Goal: Find contact information: Find contact information

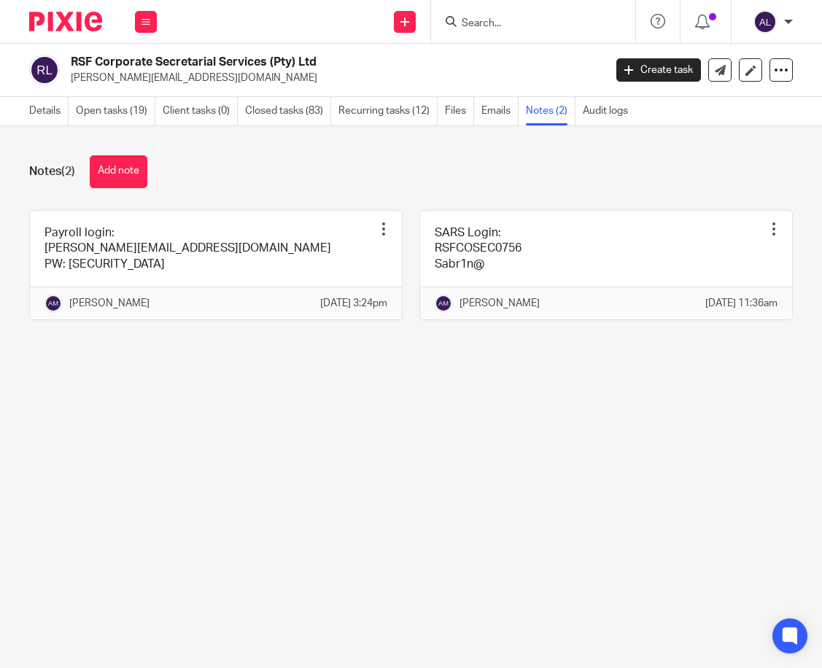
click at [519, 24] on input "Search" at bounding box center [525, 24] width 131 height 13
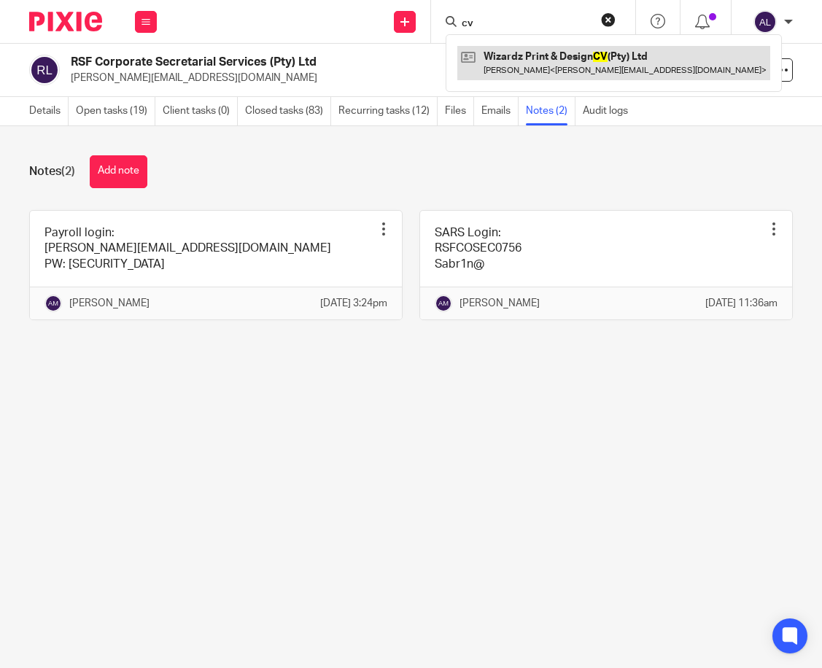
type input "cv"
click at [541, 67] on link at bounding box center [613, 63] width 313 height 34
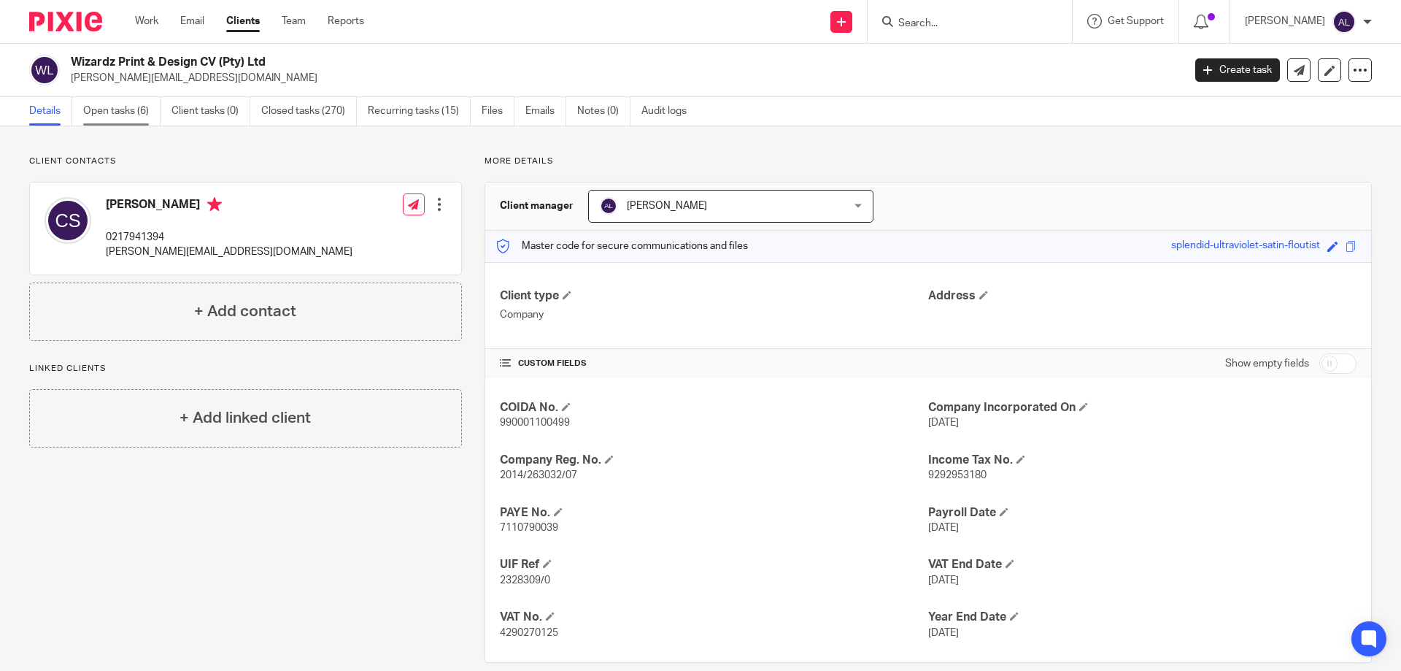
click at [104, 117] on link "Open tasks (6)" at bounding box center [121, 111] width 77 height 28
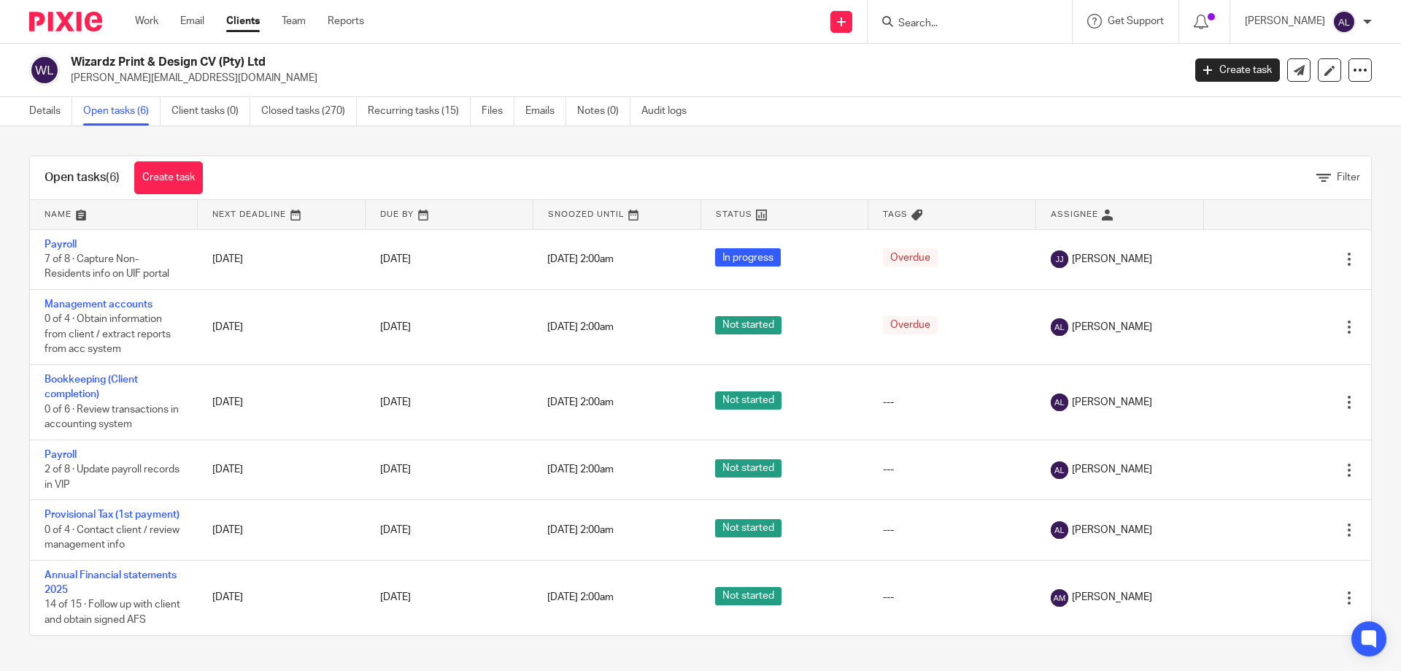
click at [73, 220] on link at bounding box center [113, 214] width 167 height 29
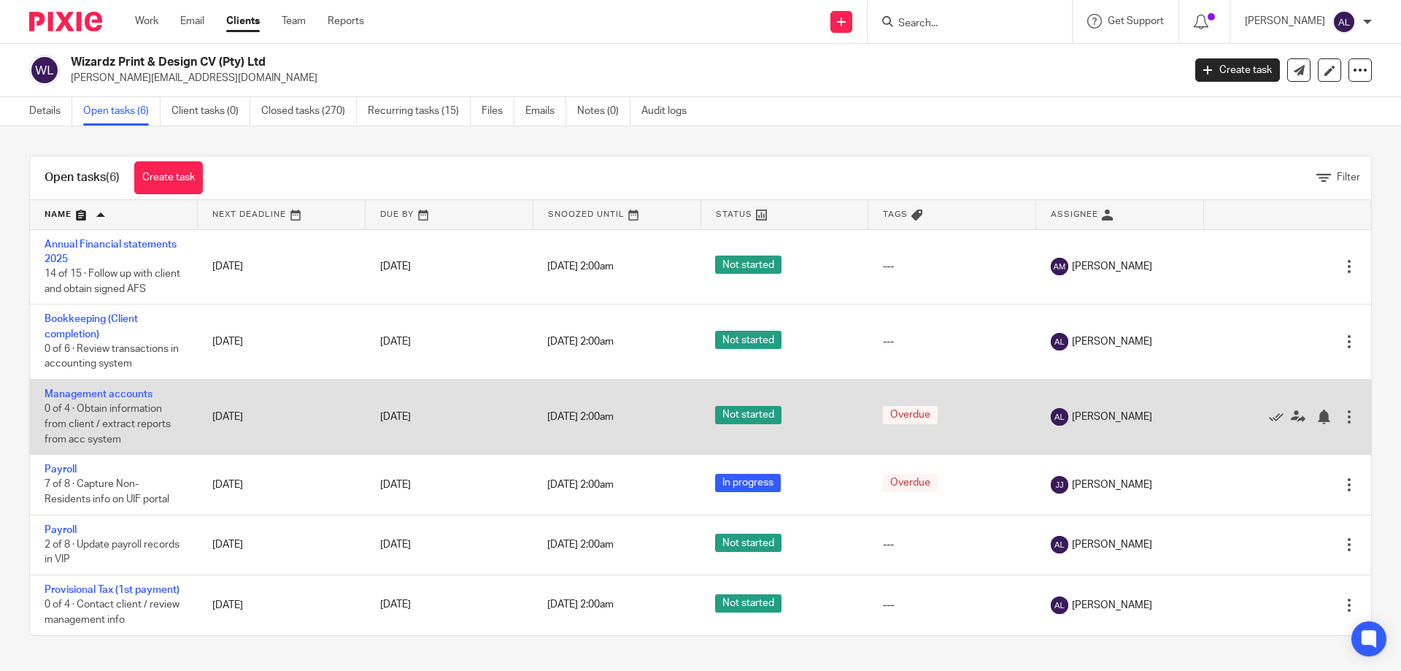
scroll to position [14, 0]
click at [109, 389] on link "Management accounts" at bounding box center [99, 394] width 108 height 10
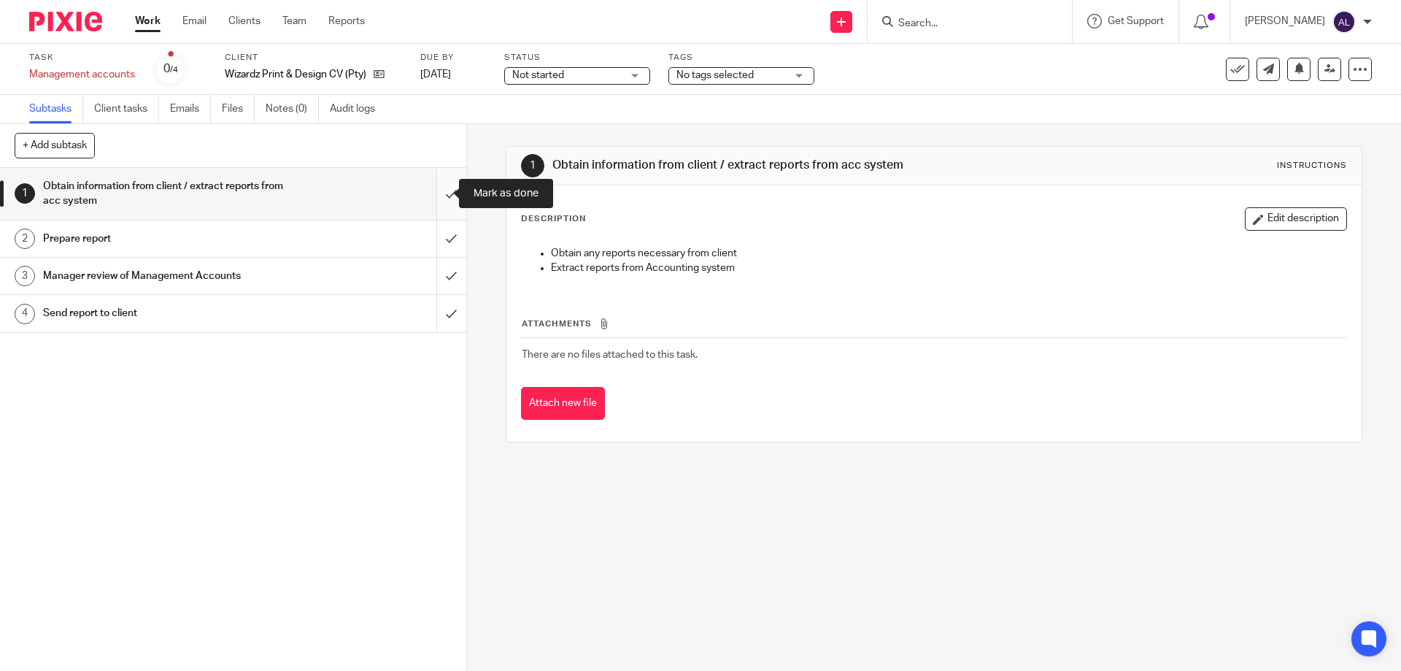
click at [436, 198] on input "submit" at bounding box center [233, 194] width 466 height 52
click at [438, 233] on input "submit" at bounding box center [233, 238] width 466 height 36
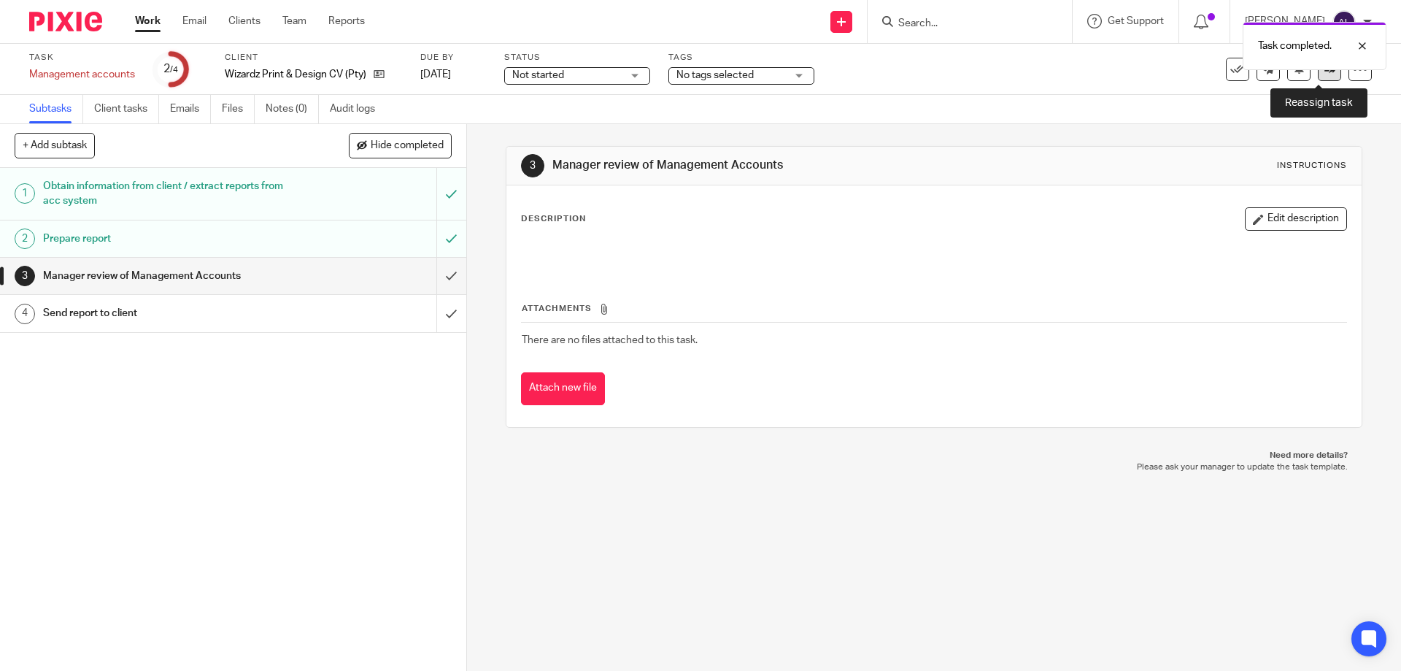
click at [1326, 76] on link at bounding box center [1329, 69] width 23 height 23
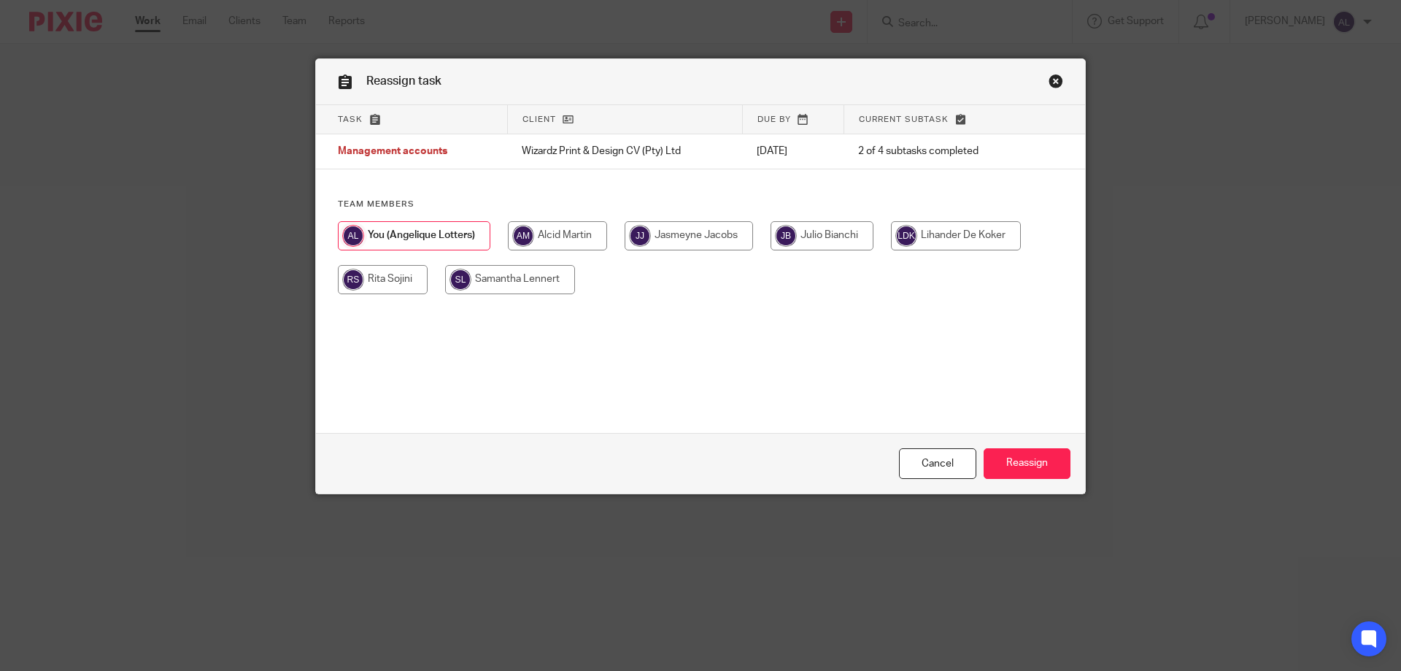
click at [561, 236] on input "radio" at bounding box center [557, 235] width 99 height 29
radio input "true"
click at [1019, 460] on input "Reassign" at bounding box center [1027, 463] width 87 height 31
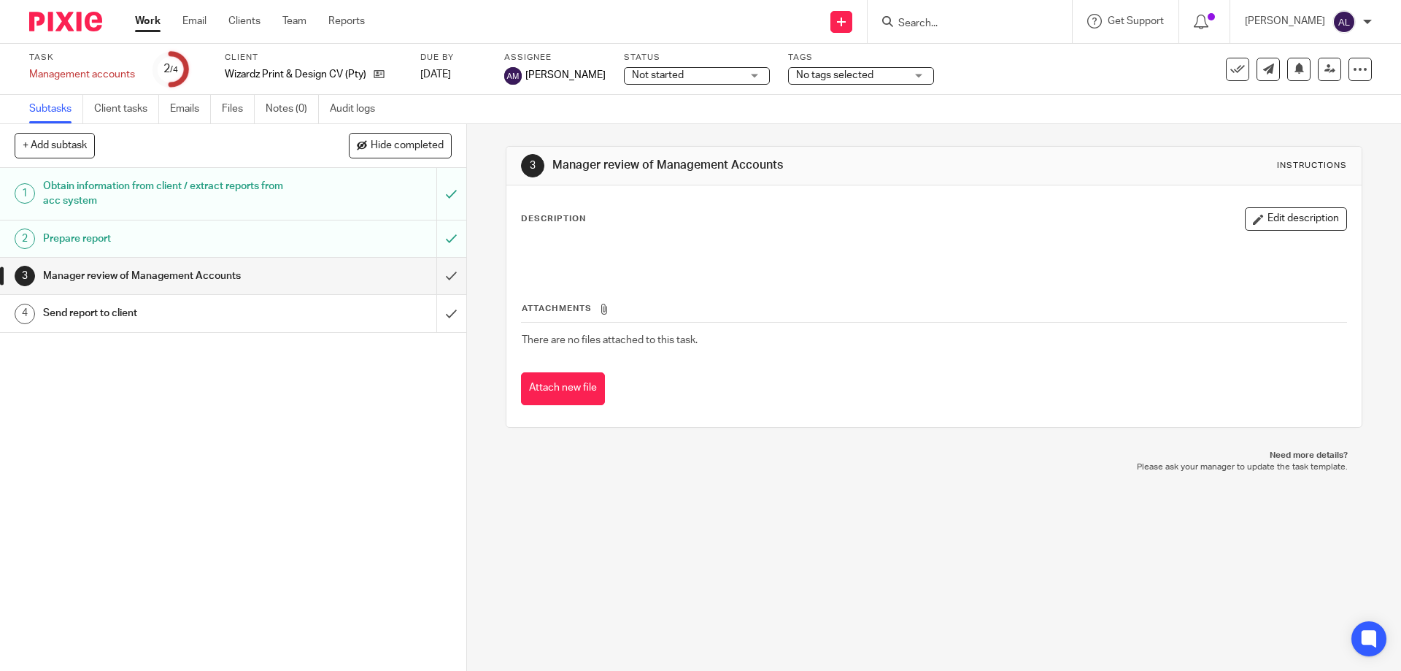
click at [138, 26] on link "Work" at bounding box center [148, 21] width 26 height 15
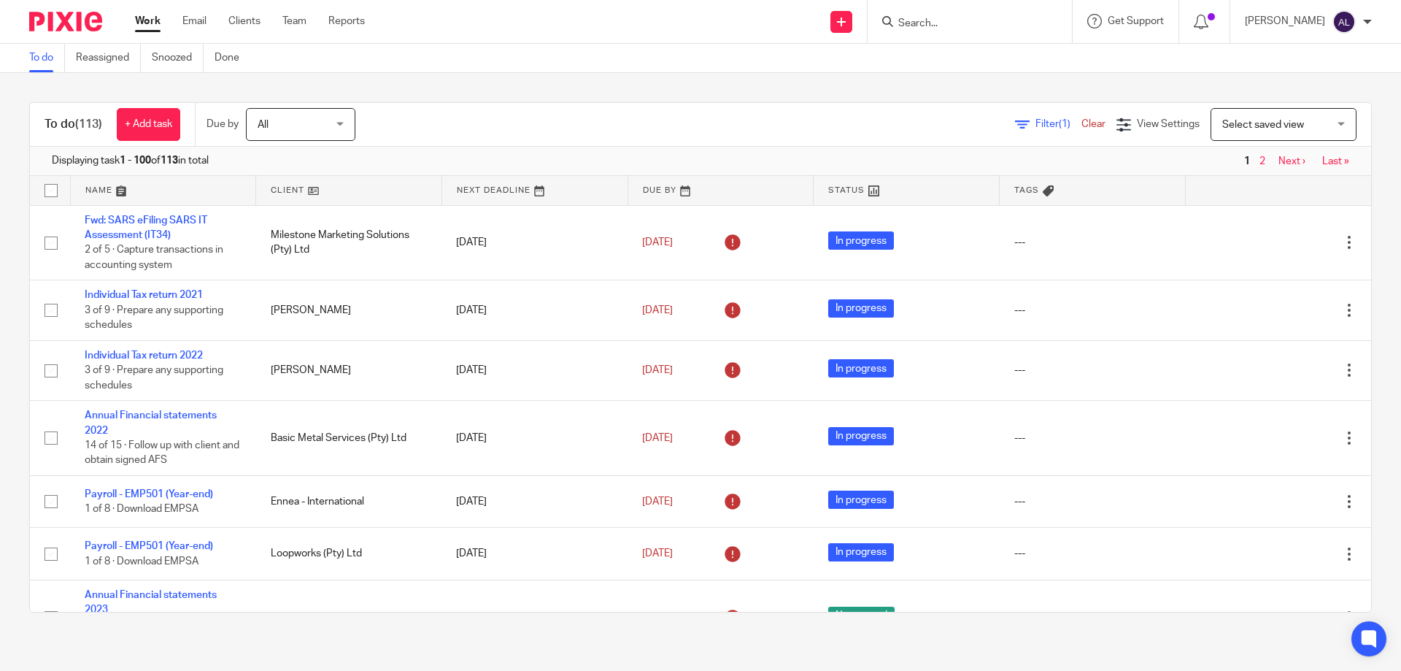
click at [494, 72] on div "To do Reassigned Snoozed Done" at bounding box center [700, 58] width 1401 height 29
click at [147, 22] on link "Work" at bounding box center [148, 21] width 26 height 15
click at [930, 20] on input "Search" at bounding box center [962, 24] width 131 height 13
type input "adr"
click at [958, 60] on link at bounding box center [1023, 68] width 259 height 45
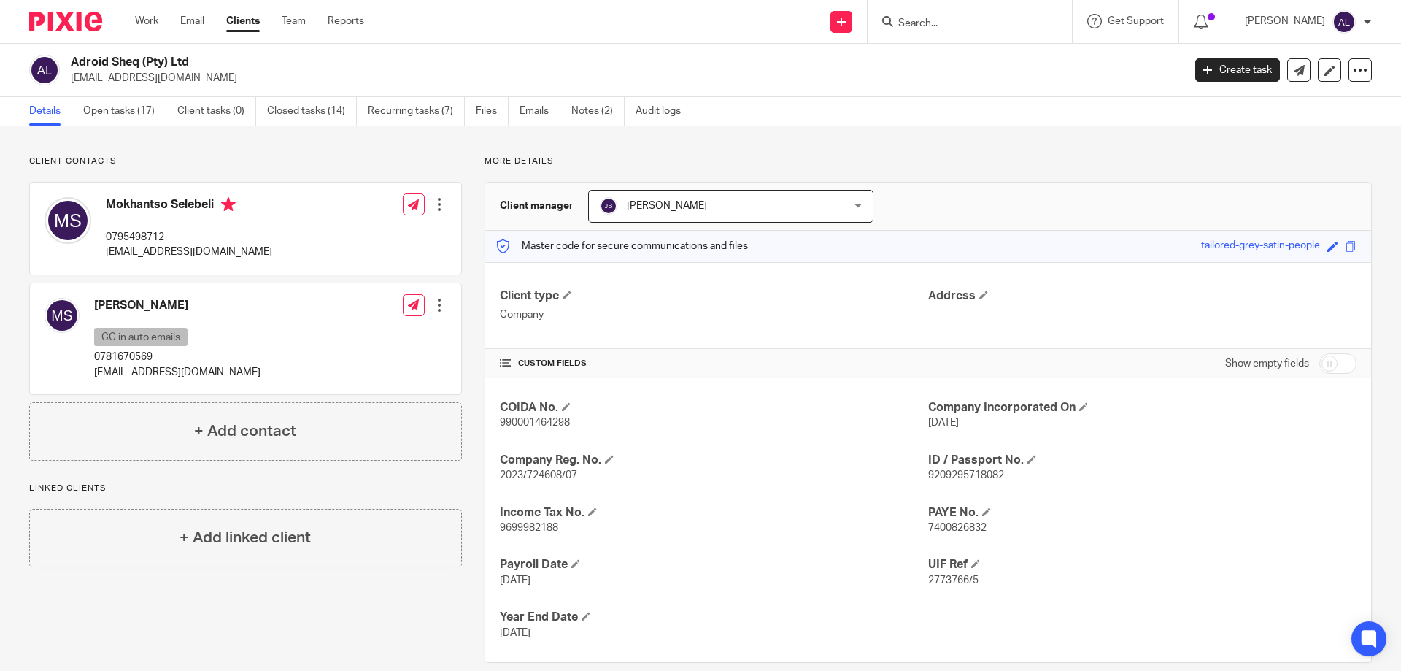
click at [1013, 140] on div "Client contacts Mabatho Selebeli CC in auto emails 0781670569 lesekelemk@gmail.…" at bounding box center [700, 408] width 1401 height 565
click at [147, 26] on link "Work" at bounding box center [146, 21] width 23 height 15
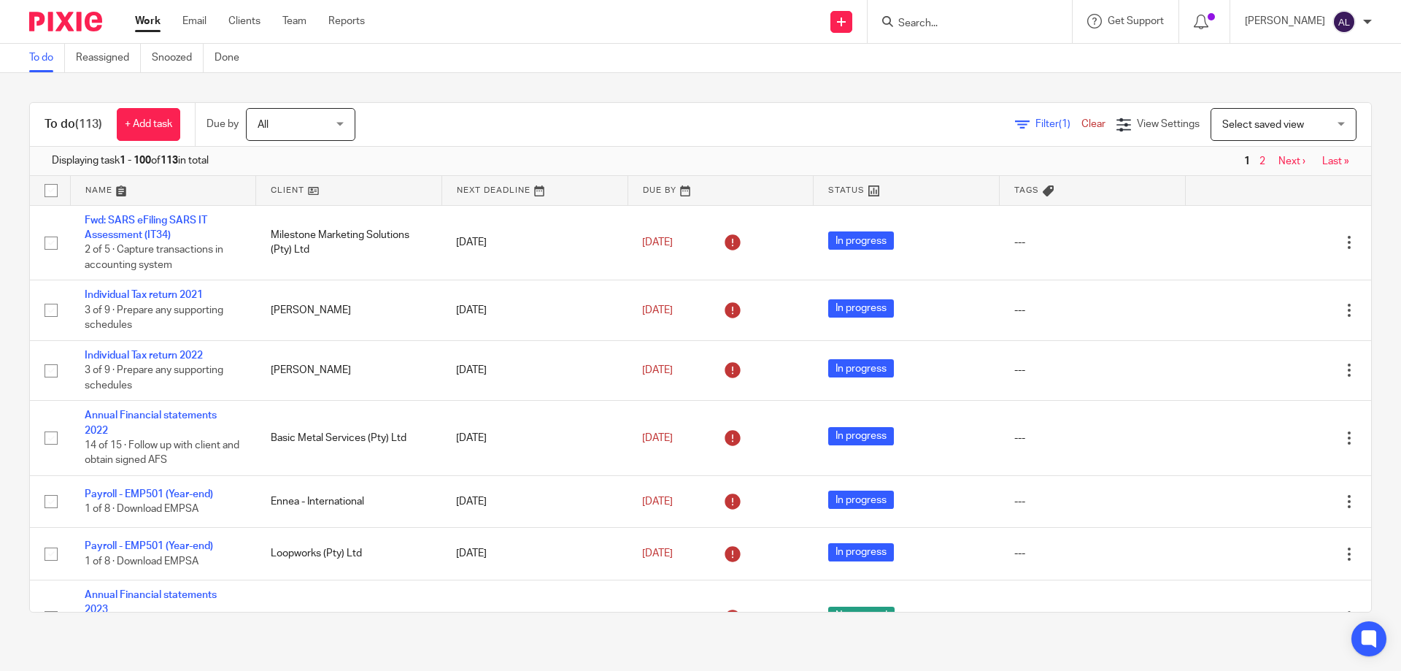
click at [89, 188] on link at bounding box center [163, 190] width 185 height 29
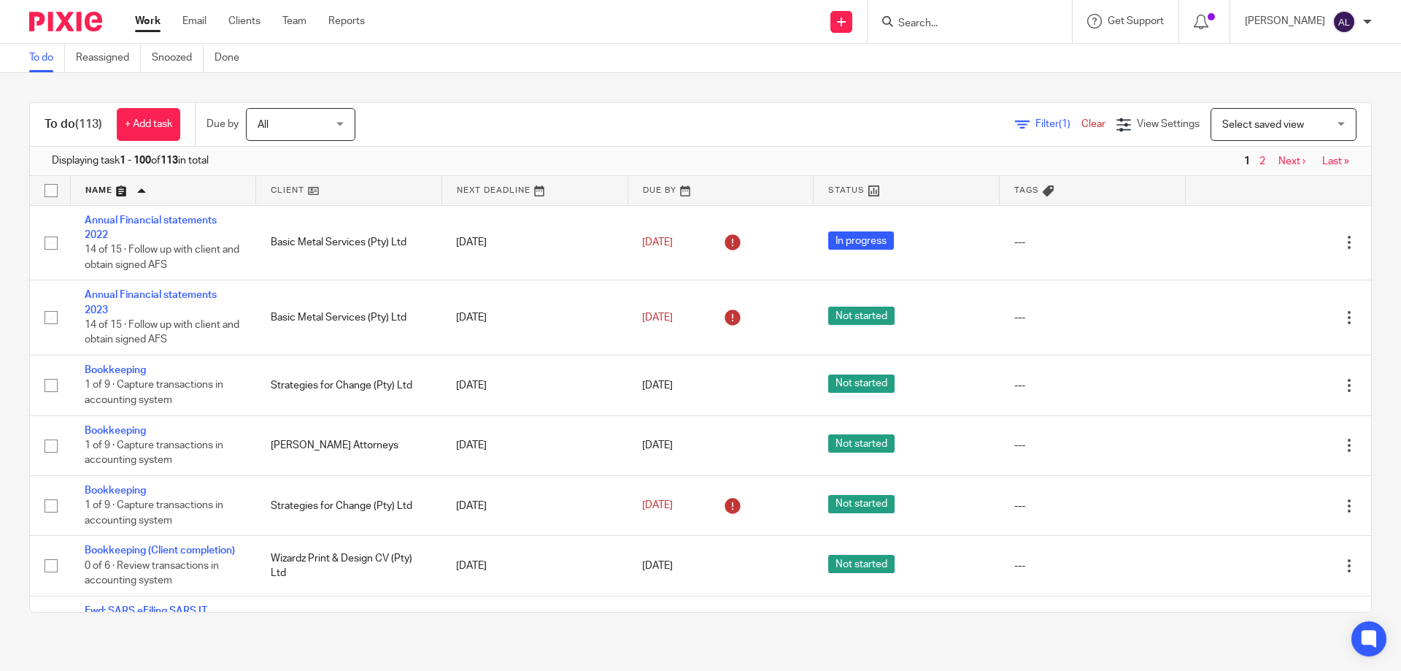
click at [943, 20] on input "Search" at bounding box center [962, 24] width 131 height 13
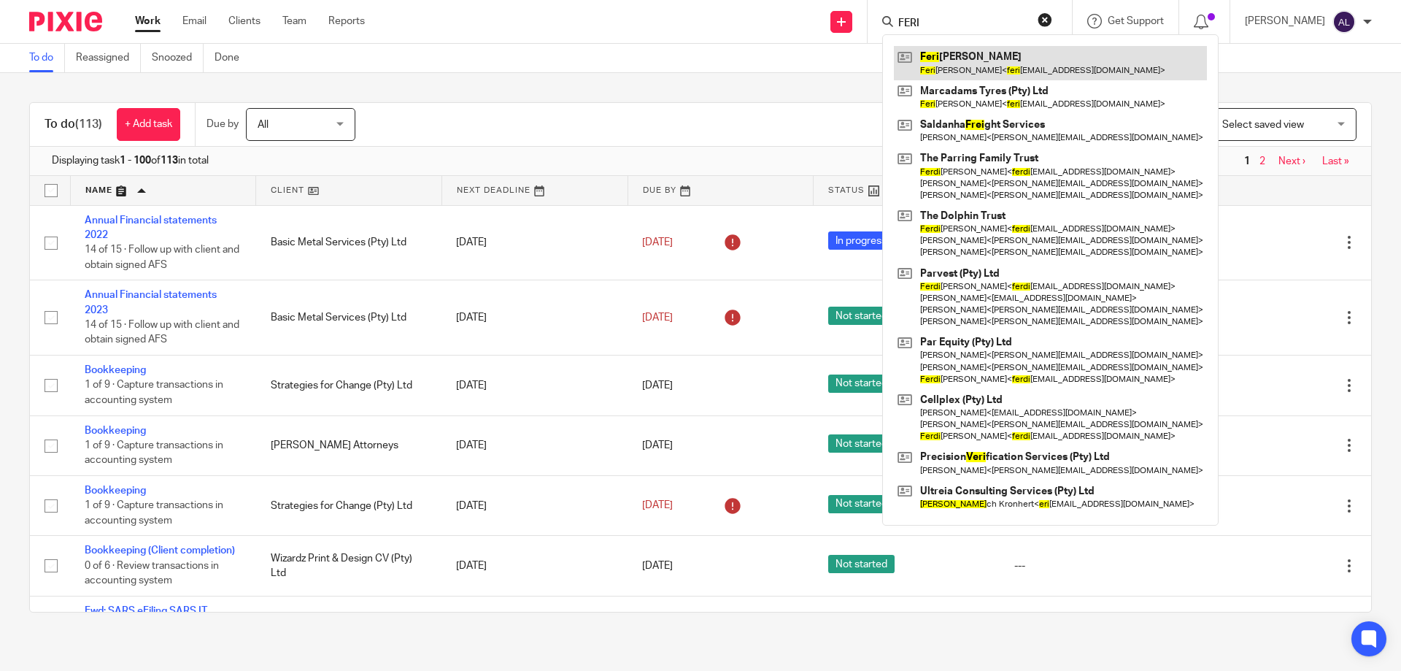
type input "FERI"
click at [946, 56] on link at bounding box center [1050, 63] width 313 height 34
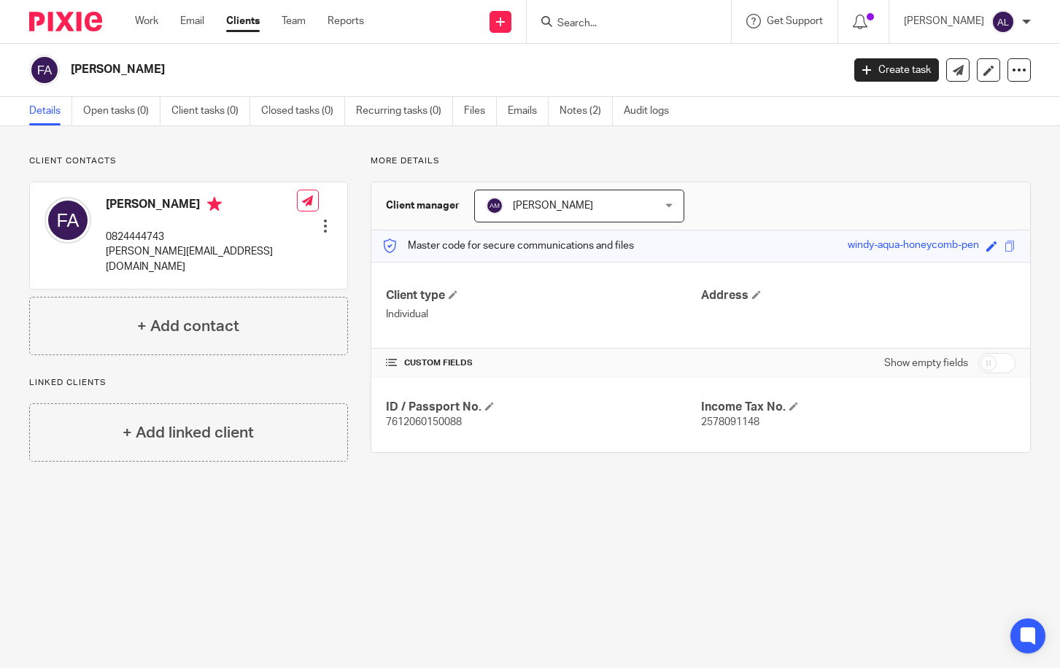
click at [627, 28] on input "Search" at bounding box center [621, 24] width 131 height 13
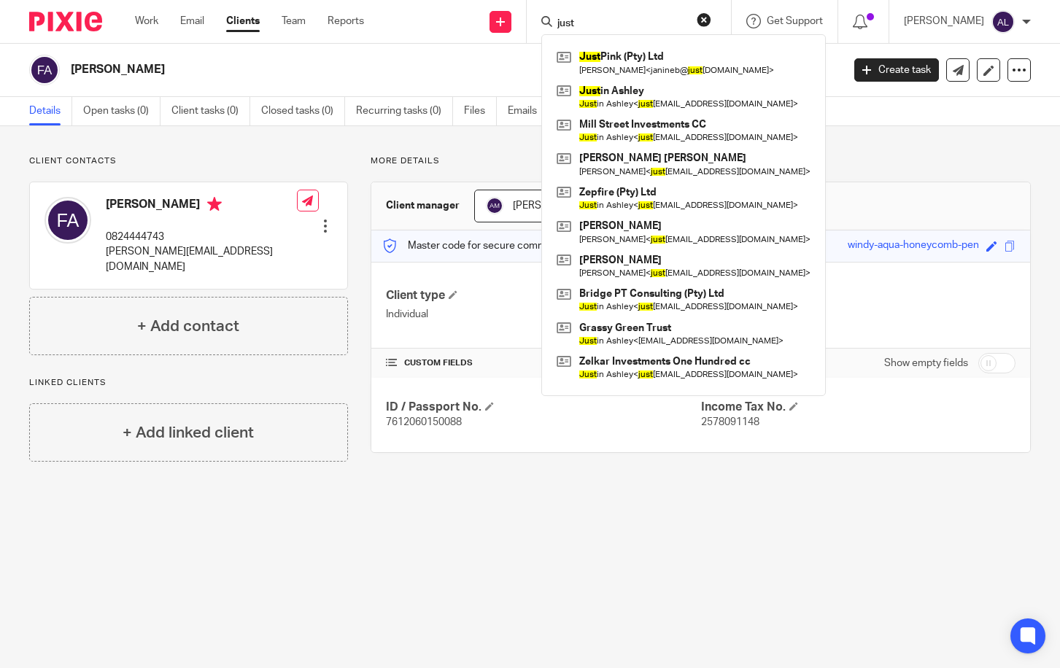
type input "just"
click at [631, 45] on div "Just Pink (Pty) Ltd Janine Beukes < janineb@ just pink.co.za > Just in Ashley J…" at bounding box center [683, 215] width 285 height 362
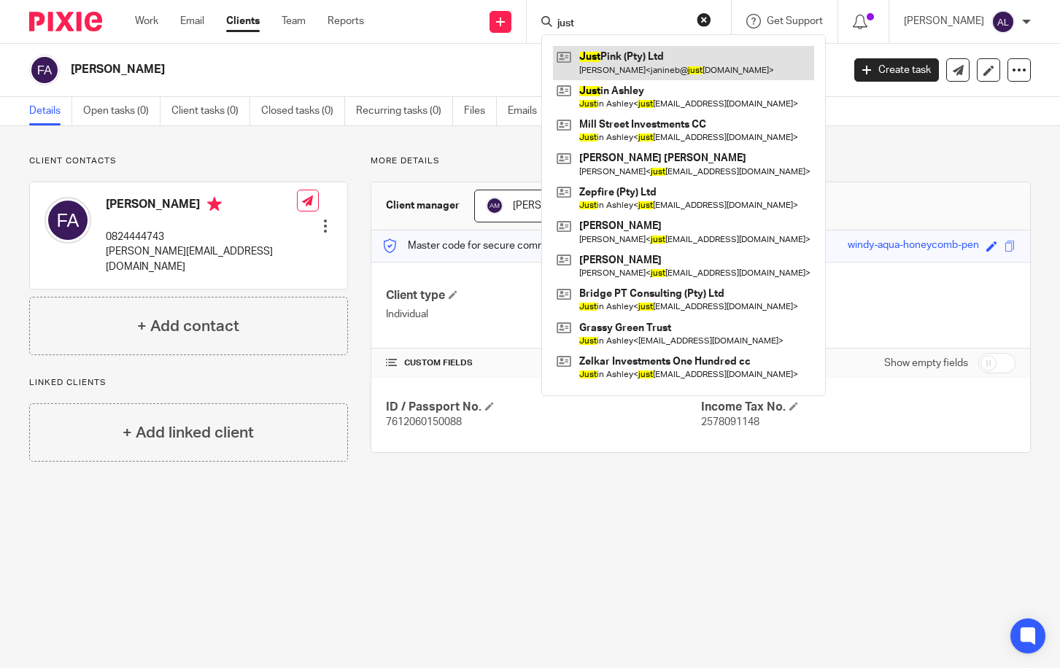
click at [631, 54] on link at bounding box center [683, 63] width 261 height 34
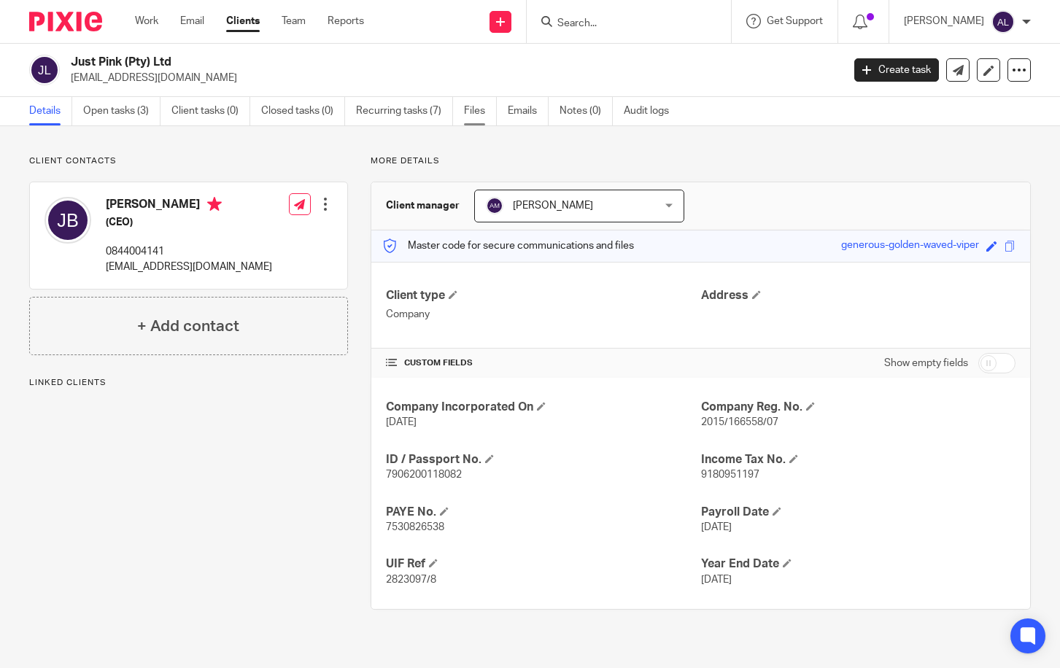
click at [474, 115] on link "Files" at bounding box center [480, 111] width 33 height 28
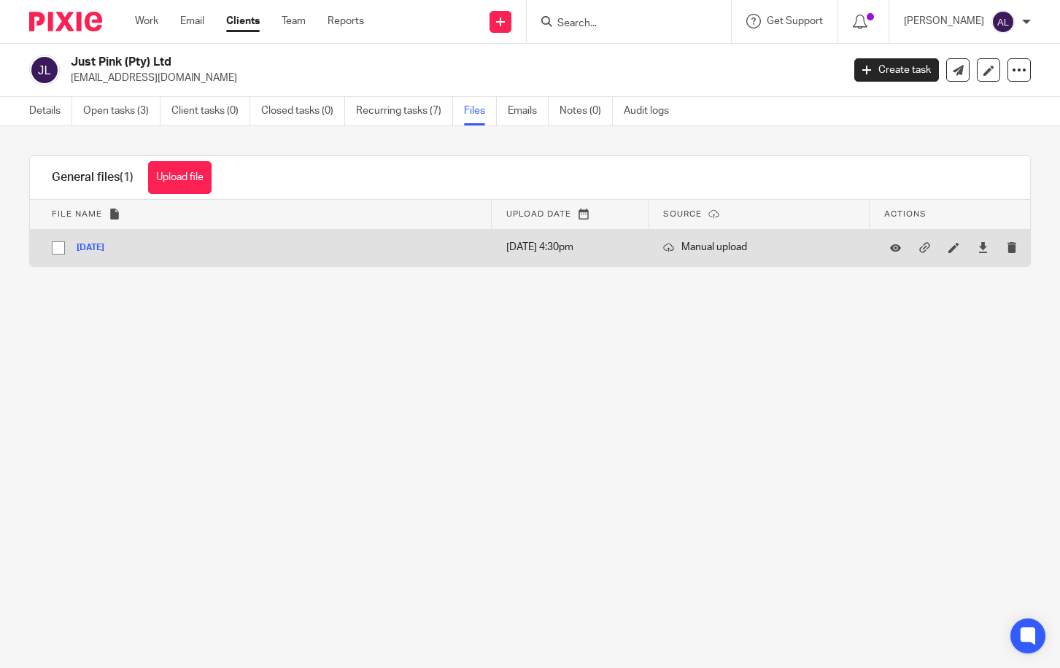
click at [108, 246] on button "[DATE]" at bounding box center [96, 248] width 39 height 10
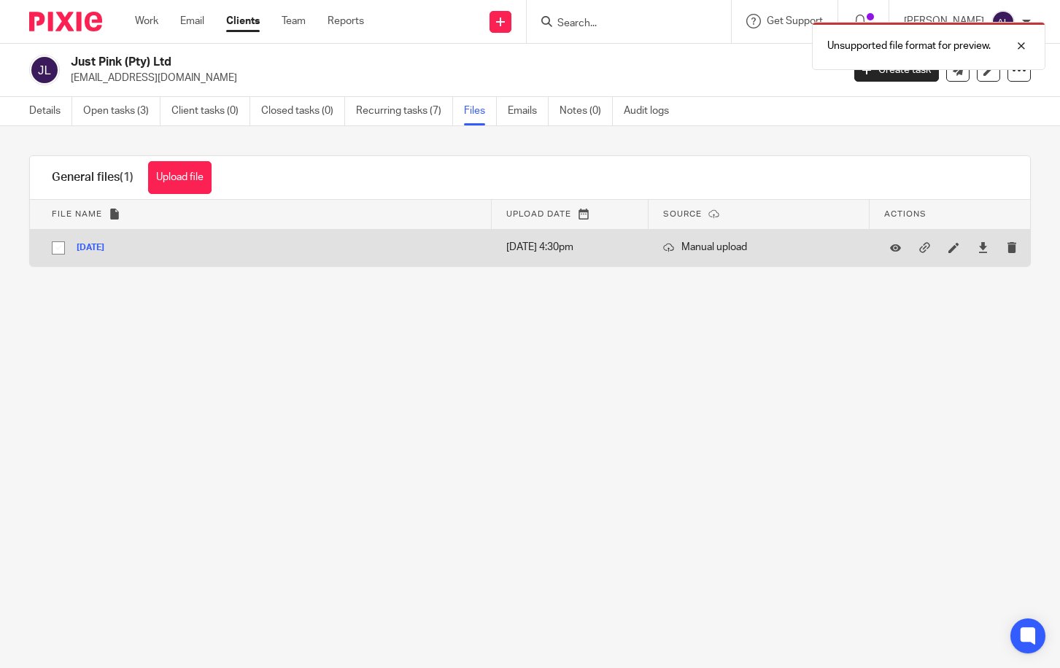
drag, startPoint x: 99, startPoint y: 250, endPoint x: 112, endPoint y: 250, distance: 13.9
click at [99, 250] on button "[DATE]" at bounding box center [96, 248] width 39 height 10
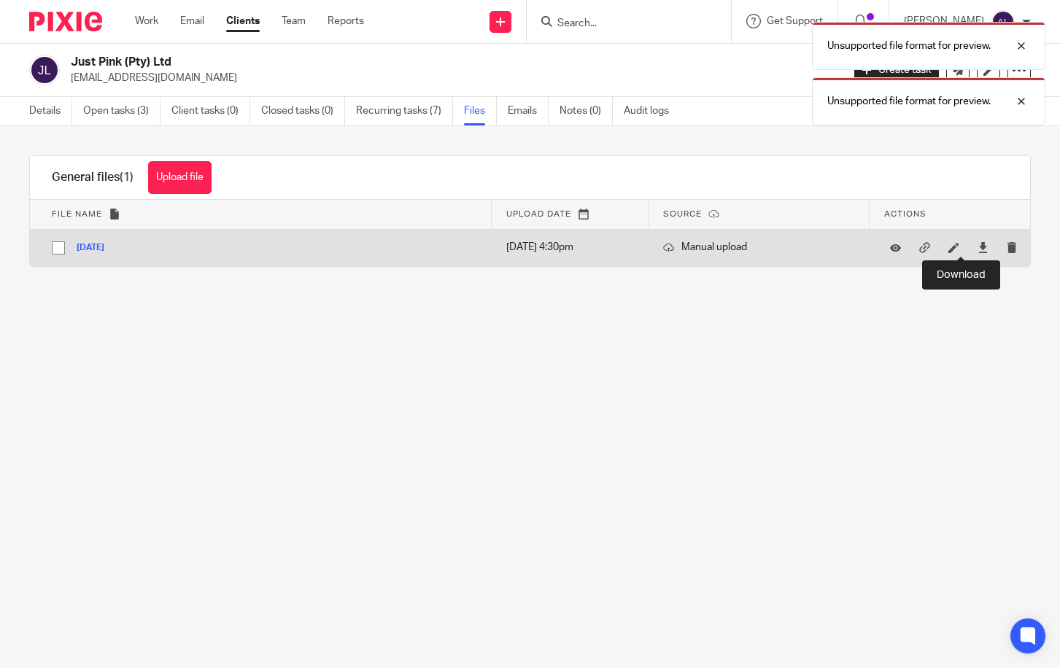
click at [972, 248] on div at bounding box center [983, 248] width 22 height 22
click at [978, 245] on icon at bounding box center [983, 247] width 11 height 11
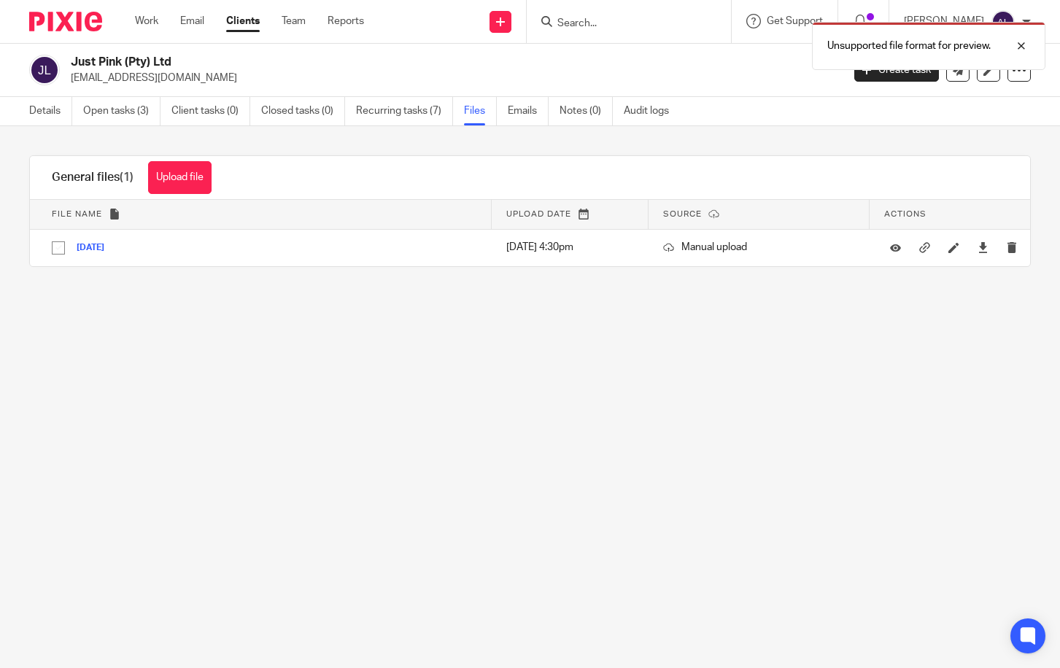
click at [695, 72] on p "janineb@justpink.co.za" at bounding box center [452, 78] width 762 height 15
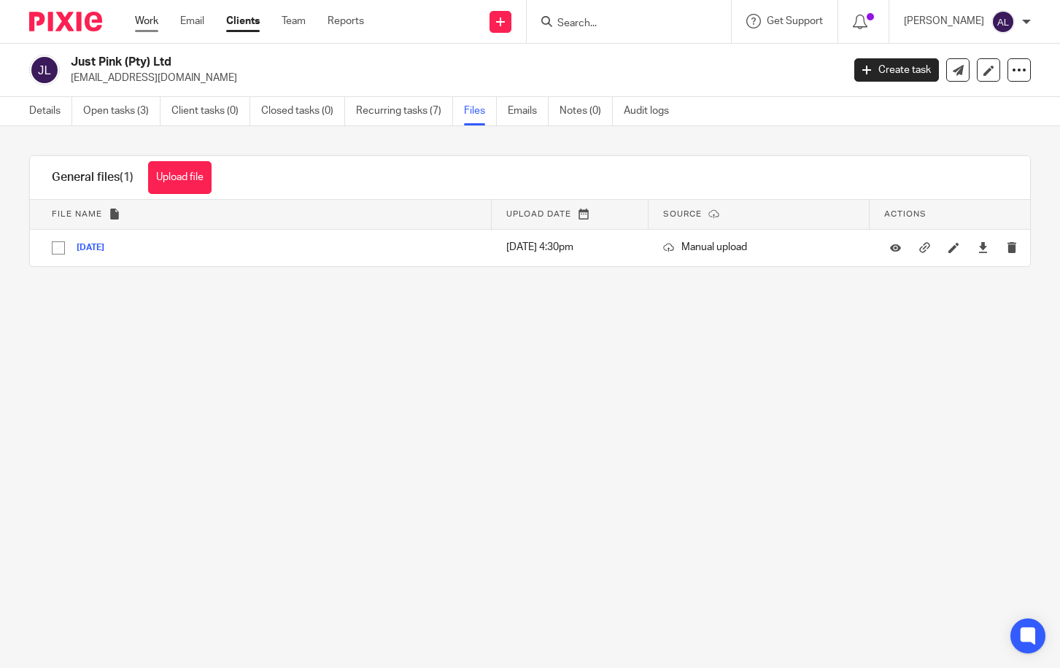
click at [148, 21] on link "Work" at bounding box center [146, 21] width 23 height 15
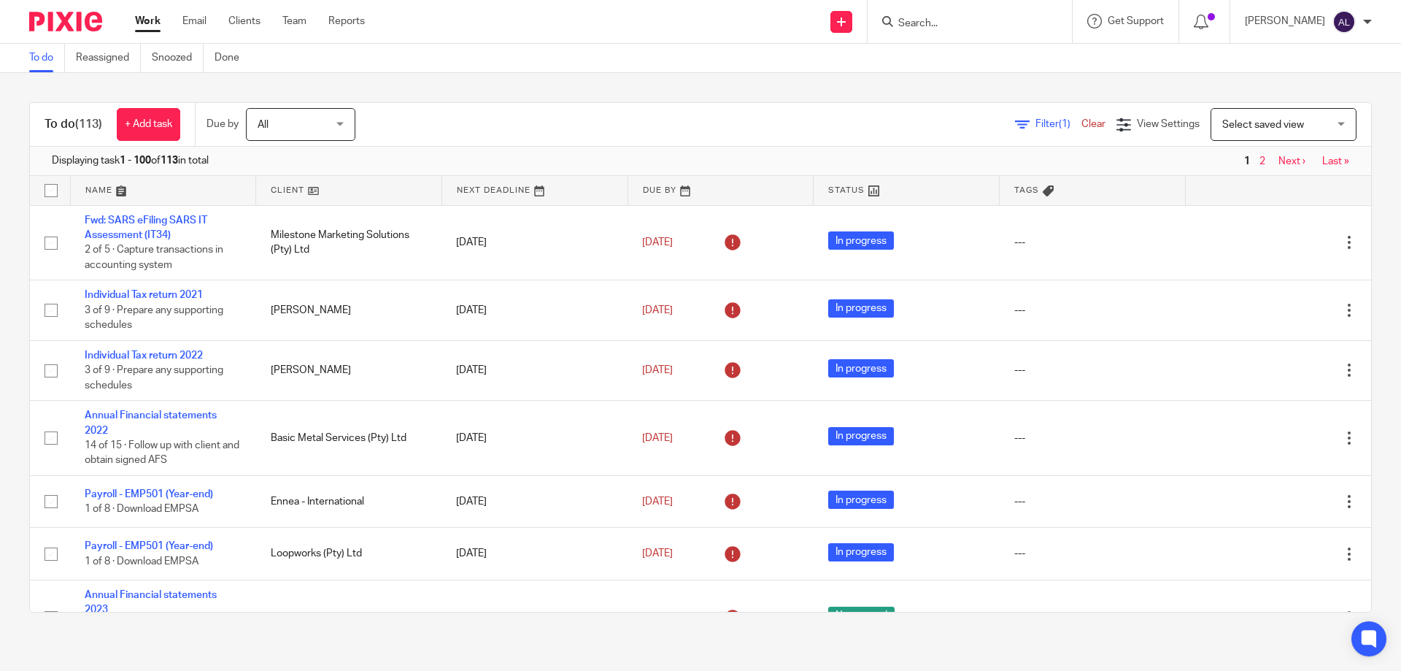
click at [173, 91] on div "To do (113) + Add task Due by All All Today Tomorrow This week Next week This m…" at bounding box center [700, 357] width 1401 height 568
click at [279, 81] on div "To do (113) + Add task Due by All All Today Tomorrow This week Next week This m…" at bounding box center [700, 357] width 1401 height 568
click at [918, 21] on input "Search" at bounding box center [962, 24] width 131 height 13
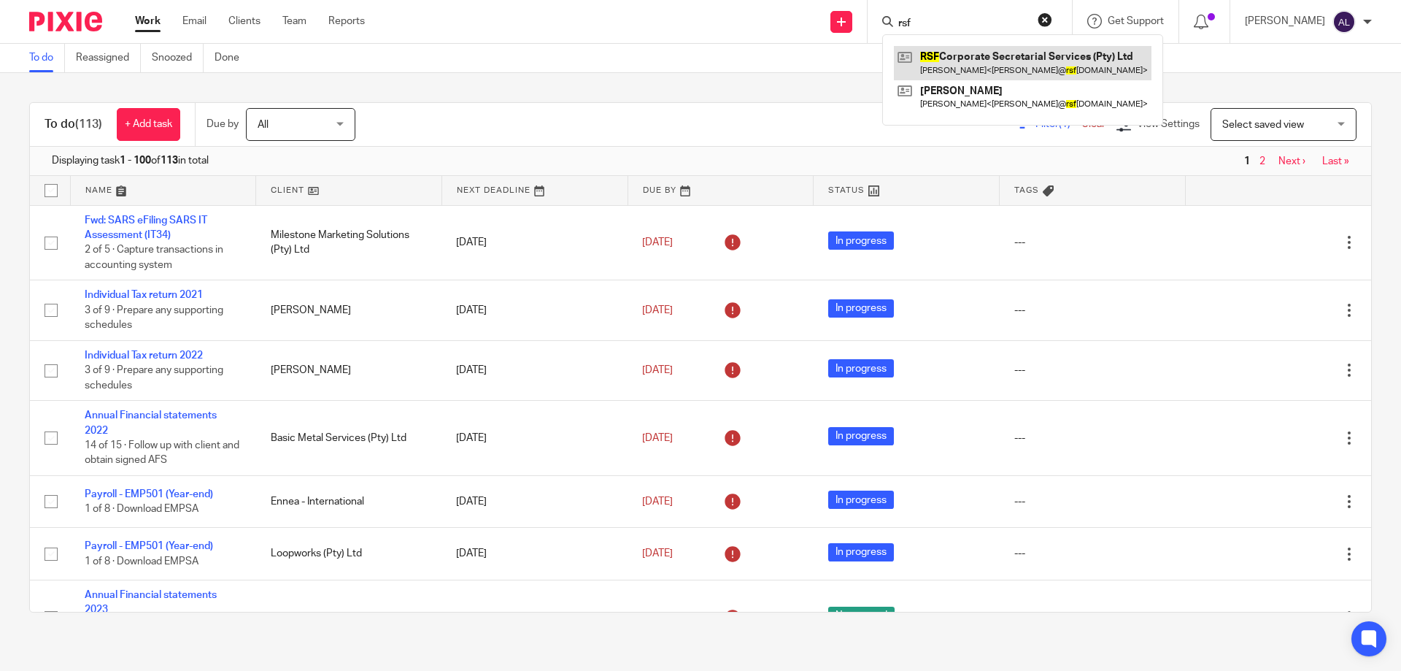
type input "rsf"
click at [957, 62] on link at bounding box center [1023, 63] width 258 height 34
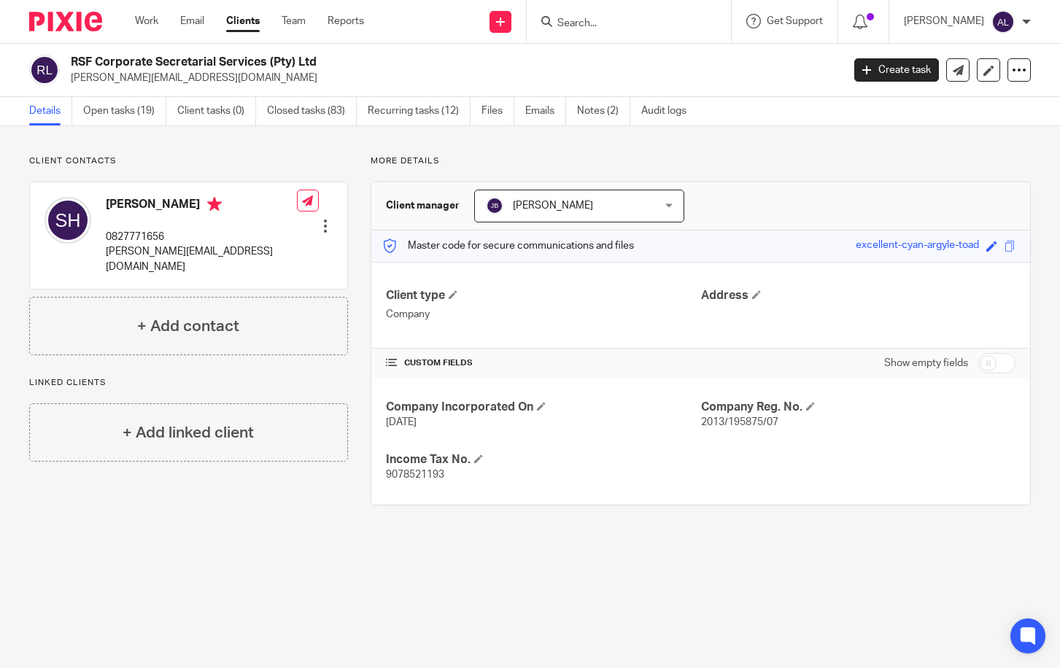
click at [131, 233] on p "0827771656" at bounding box center [201, 237] width 191 height 15
copy p "0827771656"
click at [213, 204] on h4 "[PERSON_NAME]" at bounding box center [201, 206] width 191 height 18
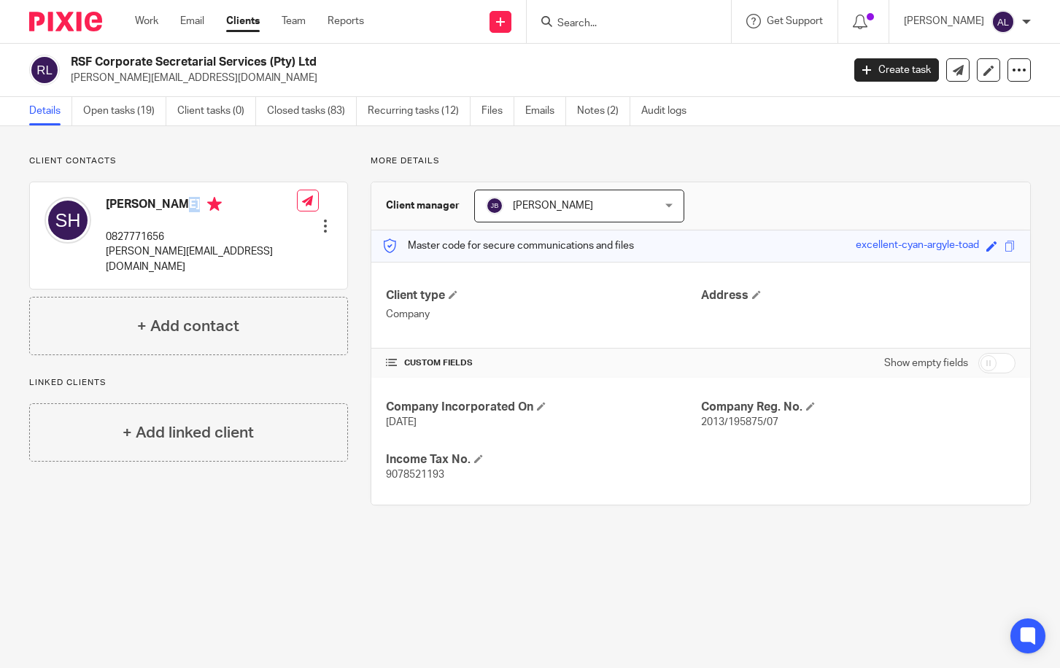
click at [213, 204] on h4 "[PERSON_NAME]" at bounding box center [201, 206] width 191 height 18
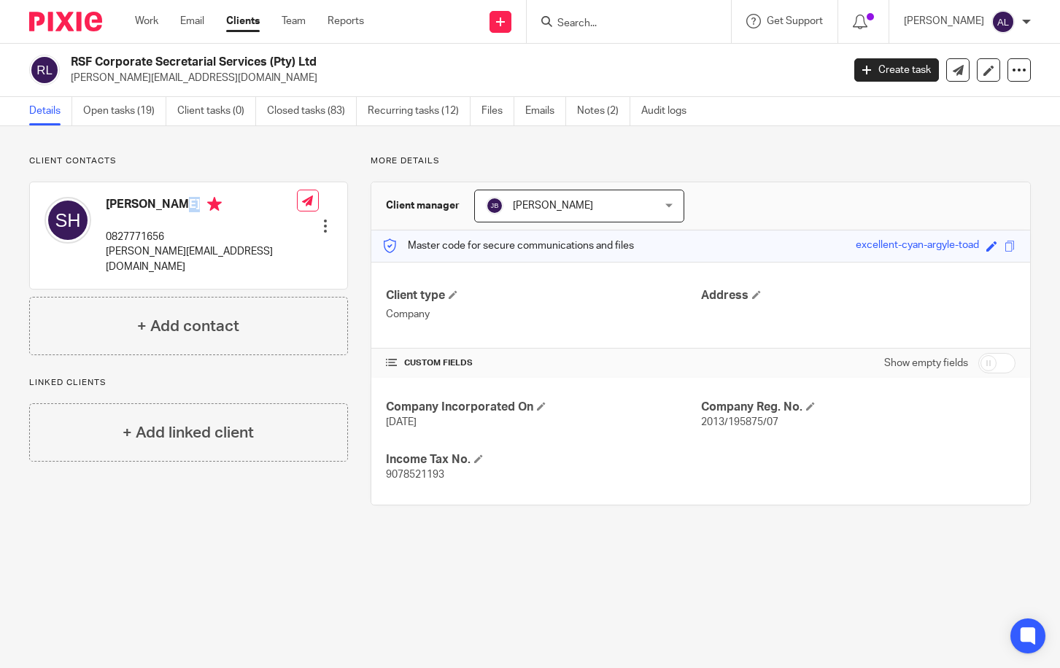
click at [166, 201] on h4 "[PERSON_NAME]" at bounding box center [201, 206] width 191 height 18
drag, startPoint x: 152, startPoint y: 201, endPoint x: 258, endPoint y: 213, distance: 105.7
click at [258, 213] on h4 "[PERSON_NAME]" at bounding box center [201, 206] width 191 height 18
copy h4 "[PERSON_NAME]"
click at [178, 251] on p "[PERSON_NAME][EMAIL_ADDRESS][DOMAIN_NAME]" at bounding box center [201, 259] width 191 height 30
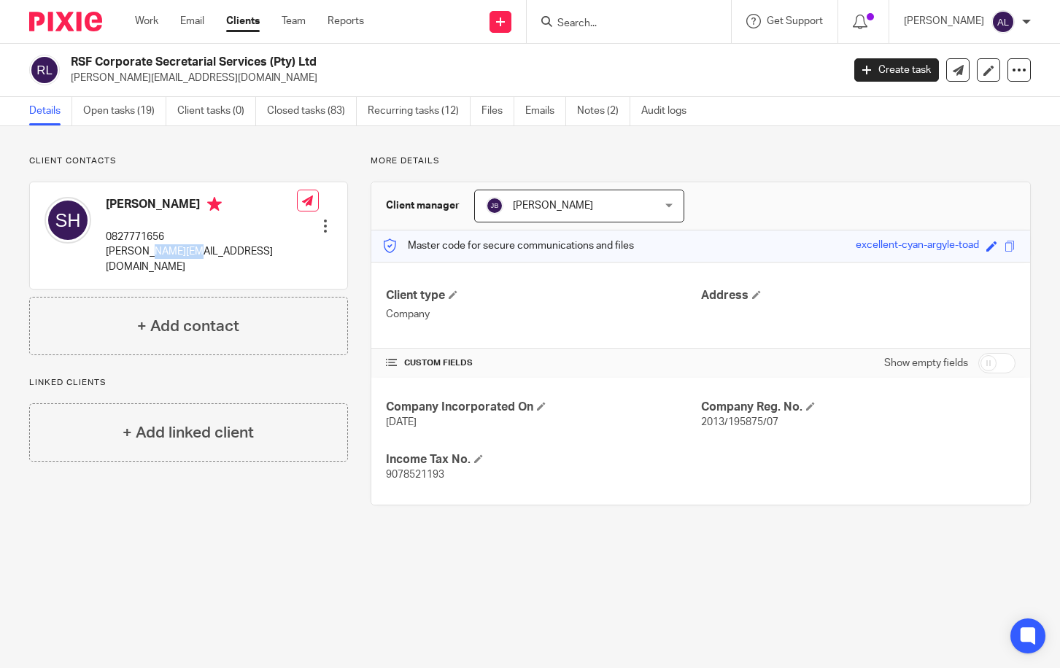
click at [178, 251] on p "[PERSON_NAME][EMAIL_ADDRESS][DOMAIN_NAME]" at bounding box center [201, 259] width 191 height 30
copy div "[PERSON_NAME][EMAIL_ADDRESS][DOMAIN_NAME]"
click at [136, 153] on div "Client contacts Sabrina Hallett-Hartenberg 0827771656 sabrina@rsfcosec.co.za Ed…" at bounding box center [530, 330] width 1060 height 409
click at [122, 110] on link "Open tasks (19)" at bounding box center [124, 111] width 83 height 28
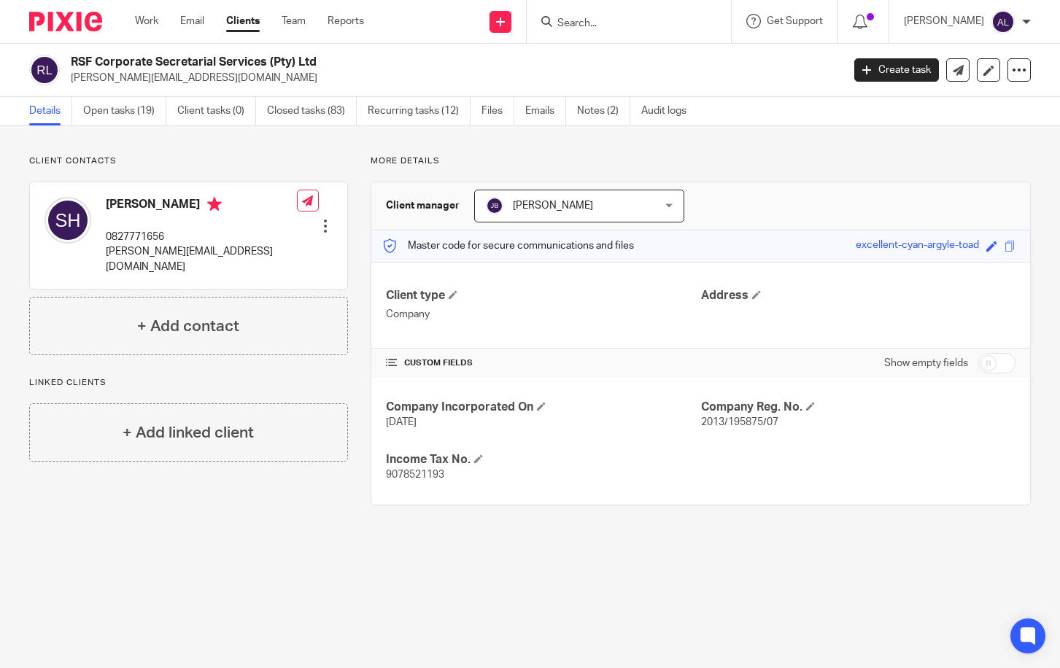
drag, startPoint x: 152, startPoint y: 562, endPoint x: 260, endPoint y: 47, distance: 526.5
click at [153, 560] on main "RSF Corporate Secretarial Services (Pty) Ltd sabrina@rsfcosec.co.za Create task…" at bounding box center [530, 334] width 1060 height 668
drag, startPoint x: 152, startPoint y: 206, endPoint x: 254, endPoint y: 215, distance: 102.6
click at [254, 215] on h4 "Sabrina Hallett-Hartenberg" at bounding box center [201, 206] width 191 height 18
copy h4 "Hallett-Hartenberg"
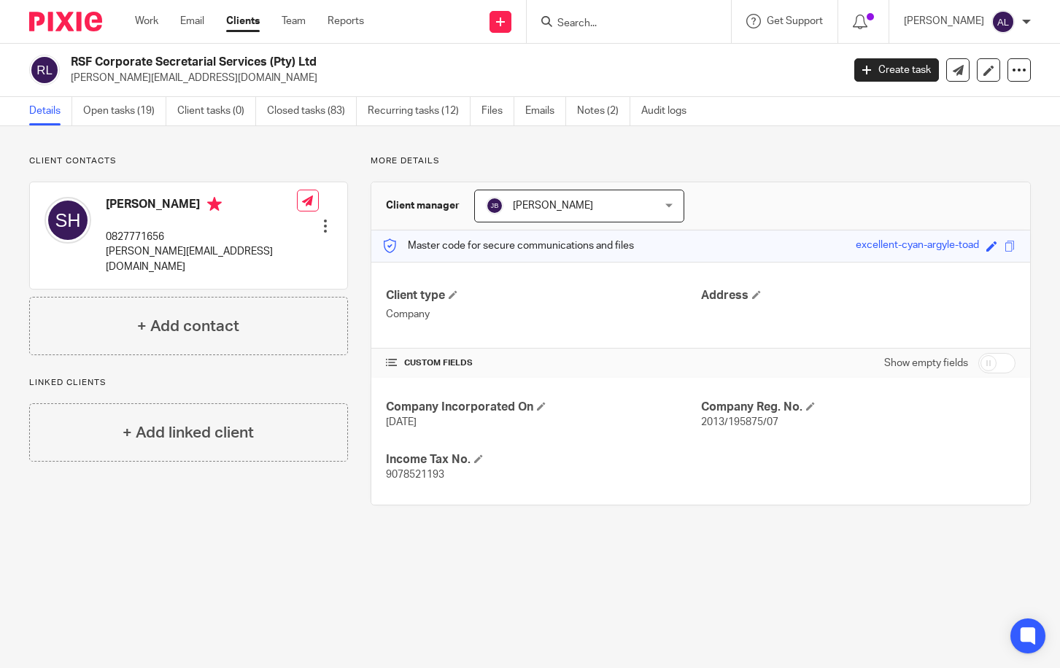
click at [142, 225] on div "Sabrina Hallett-Hartenberg 0827771656 sabrina@rsfcosec.co.za" at bounding box center [201, 235] width 191 height 77
click at [148, 233] on p "0827771656" at bounding box center [201, 237] width 191 height 15
copy p "0827771656"
click at [174, 254] on p "[PERSON_NAME][EMAIL_ADDRESS][DOMAIN_NAME]" at bounding box center [201, 259] width 191 height 30
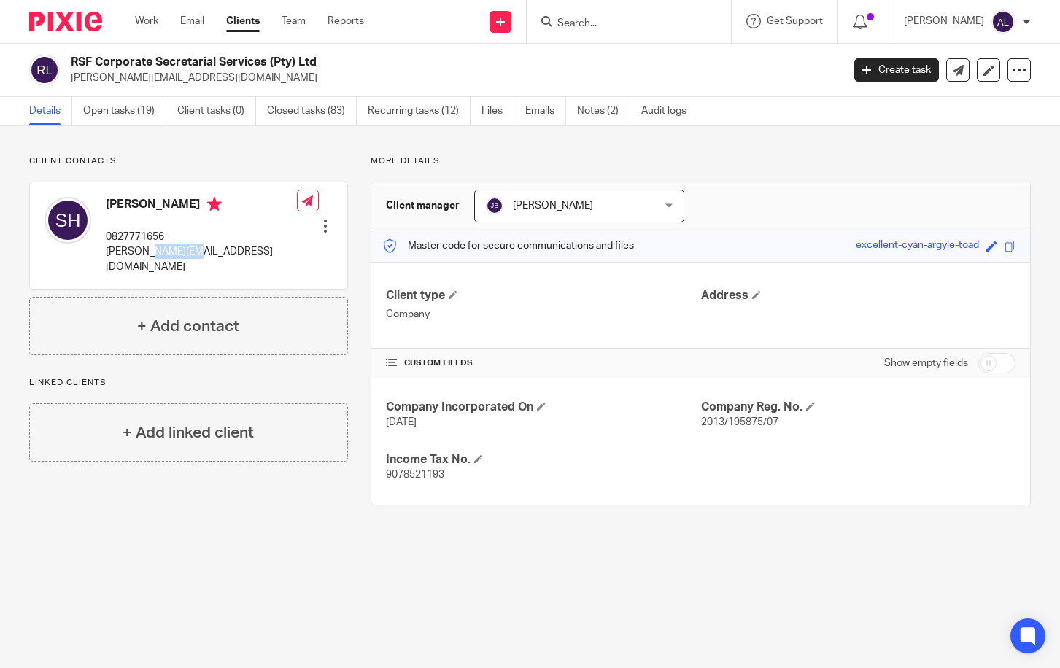
click at [174, 254] on p "[PERSON_NAME][EMAIL_ADDRESS][DOMAIN_NAME]" at bounding box center [201, 259] width 191 height 30
copy div "[PERSON_NAME][EMAIL_ADDRESS][DOMAIN_NAME]"
click at [147, 234] on p "0827771656" at bounding box center [201, 237] width 191 height 15
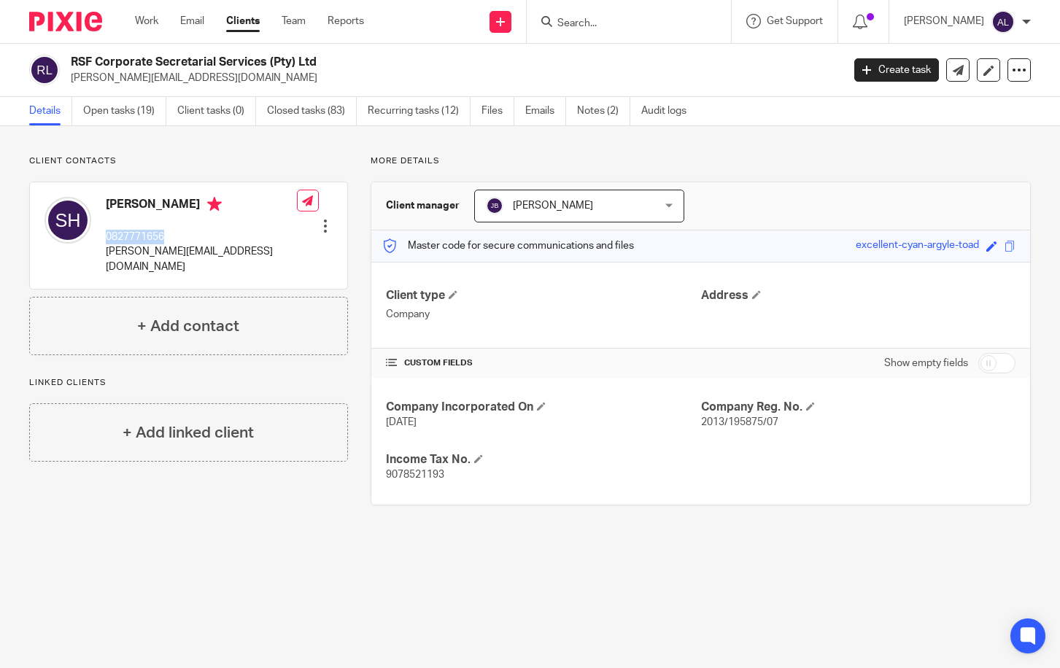
copy p "0827771656"
click at [212, 204] on h4 "Sabrina Hallett-Hartenberg" at bounding box center [201, 206] width 191 height 18
copy h4 "Sabrina Hallett-Hartenberg"
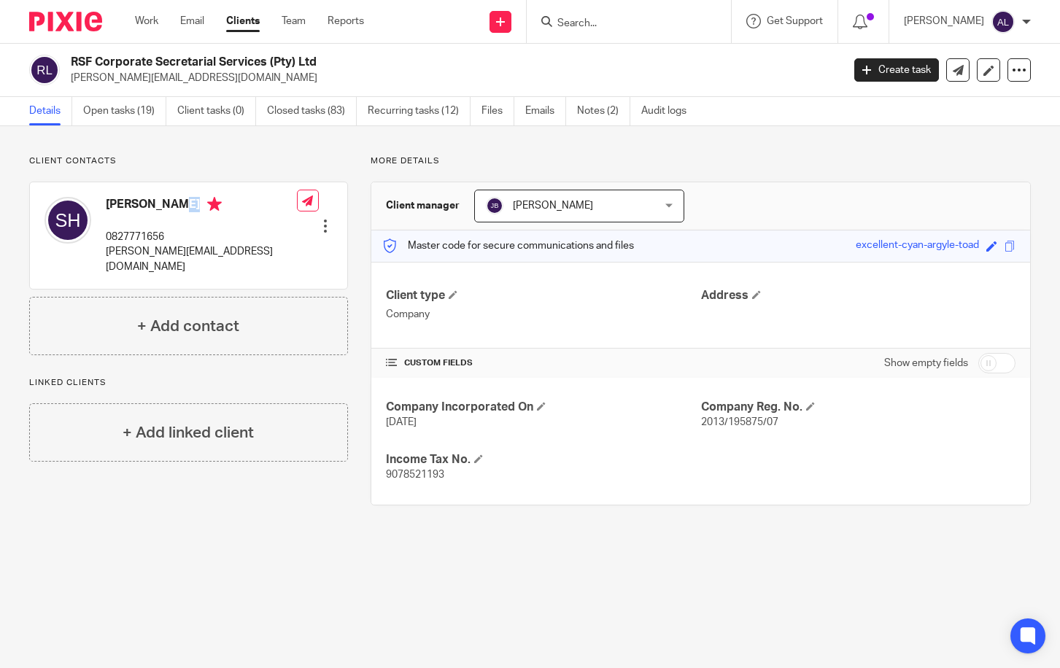
click at [220, 206] on h4 "Sabrina Hallett-Hartenberg" at bounding box center [201, 206] width 191 height 18
click at [153, 236] on p "0827771656" at bounding box center [201, 237] width 191 height 15
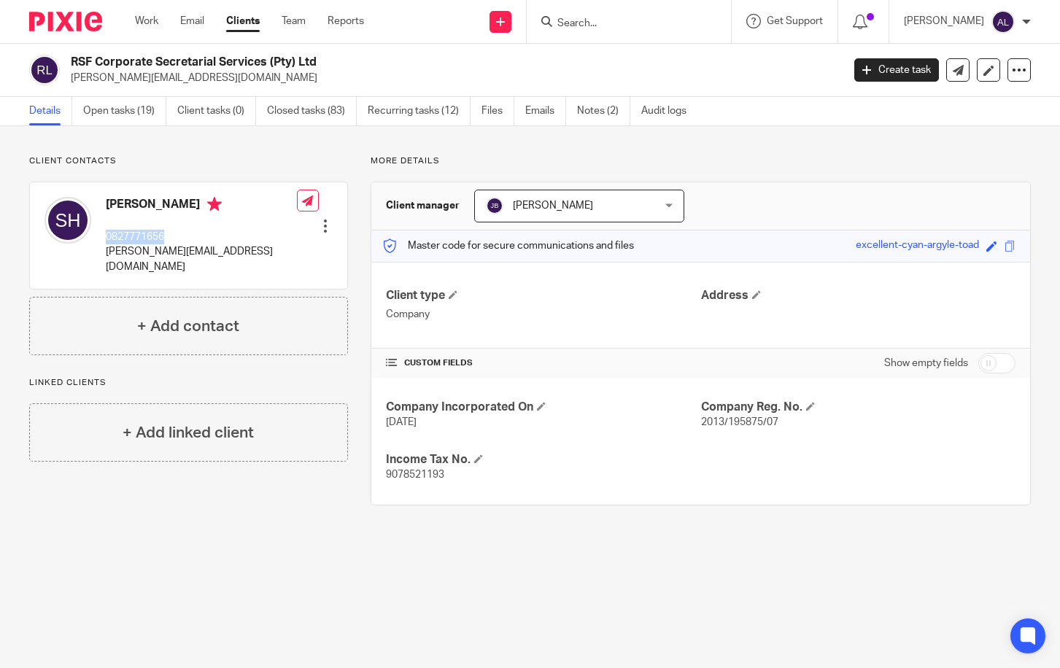
copy p "0827771656"
click at [135, 249] on p "[PERSON_NAME][EMAIL_ADDRESS][DOMAIN_NAME]" at bounding box center [201, 259] width 191 height 30
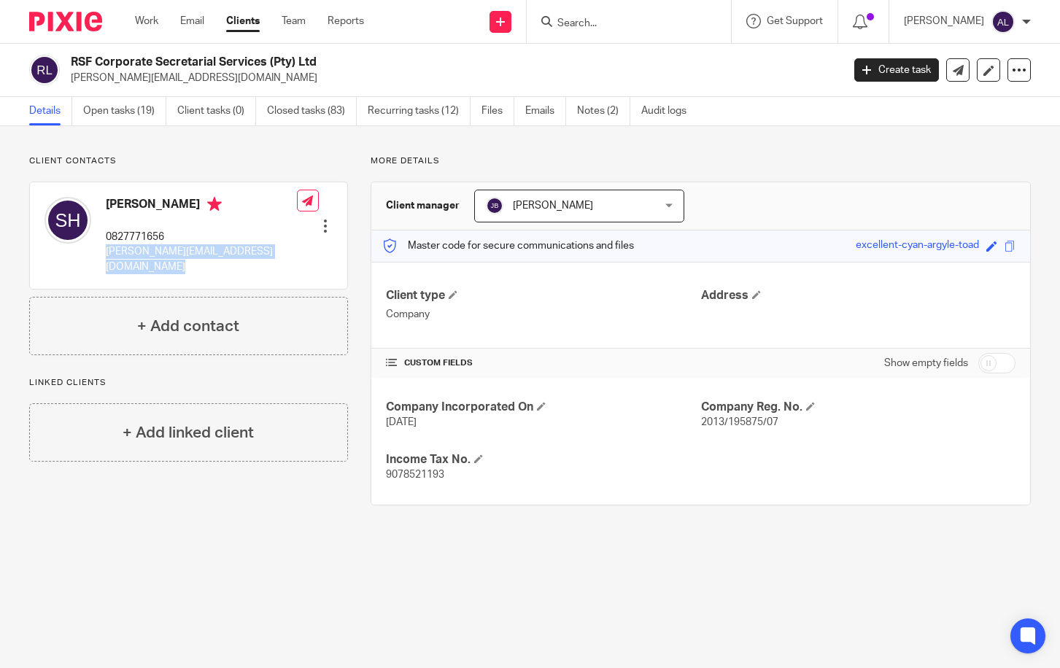
click at [136, 249] on p "[PERSON_NAME][EMAIL_ADDRESS][DOMAIN_NAME]" at bounding box center [201, 259] width 191 height 30
click at [263, 475] on div "Client contacts Sabrina Hallett-Hartenberg 0827771656 sabrina@rsfcosec.co.za Ed…" at bounding box center [177, 330] width 341 height 350
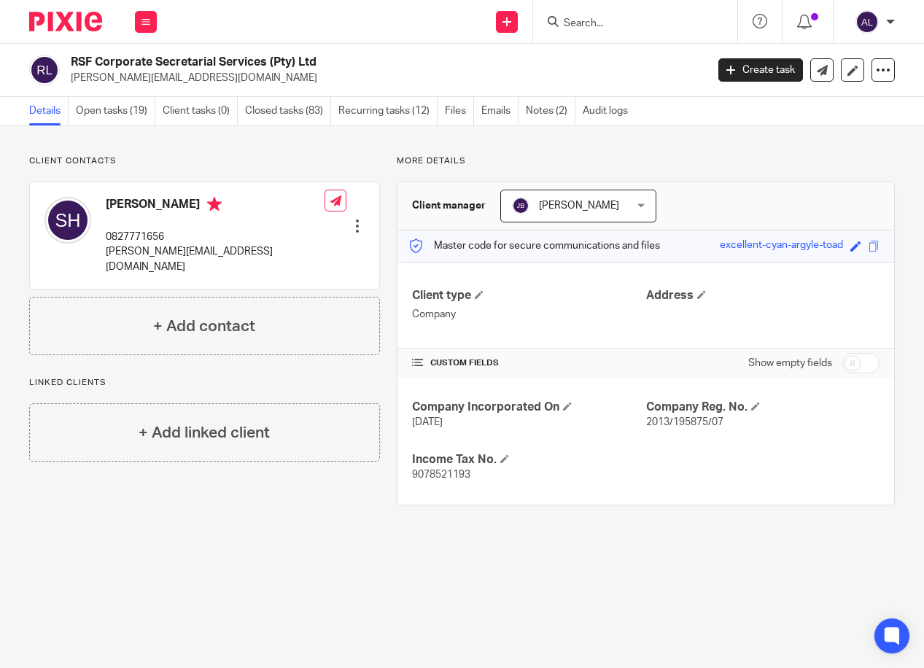
click at [142, 233] on p "0827771656" at bounding box center [215, 237] width 219 height 15
copy p "0827771656"
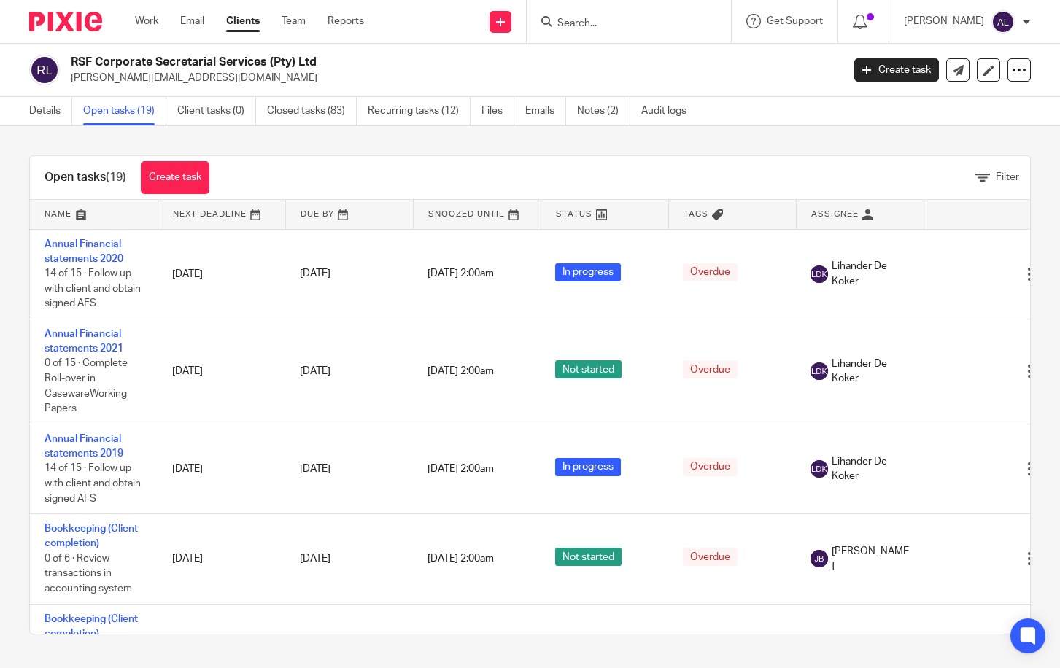
click at [76, 219] on link at bounding box center [94, 214] width 128 height 29
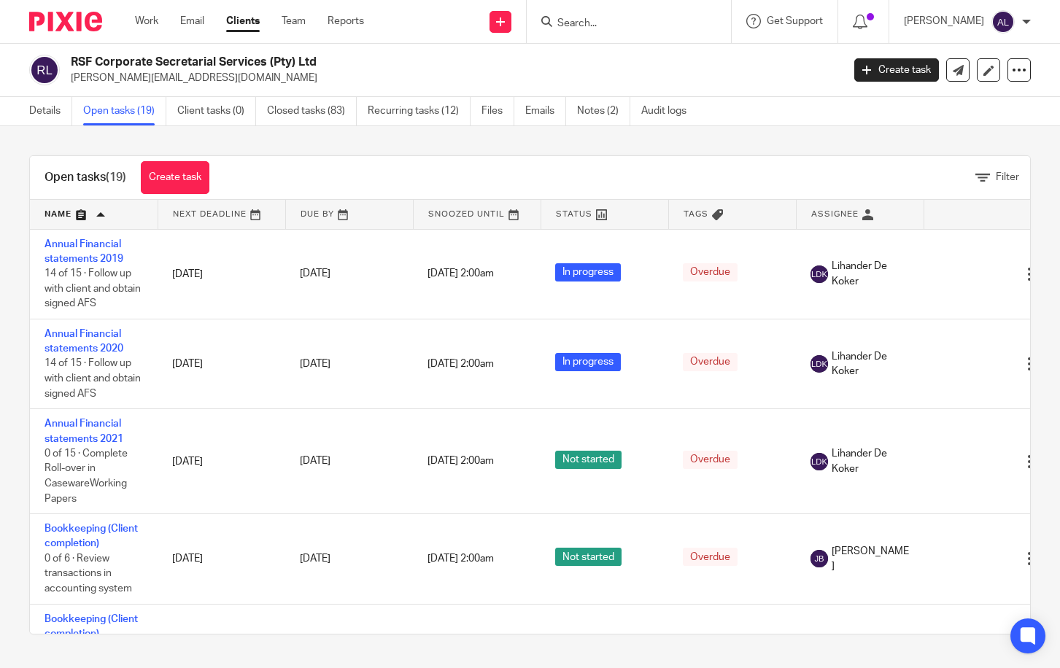
click at [260, 81] on p "[PERSON_NAME][EMAIL_ADDRESS][DOMAIN_NAME]" at bounding box center [452, 78] width 762 height 15
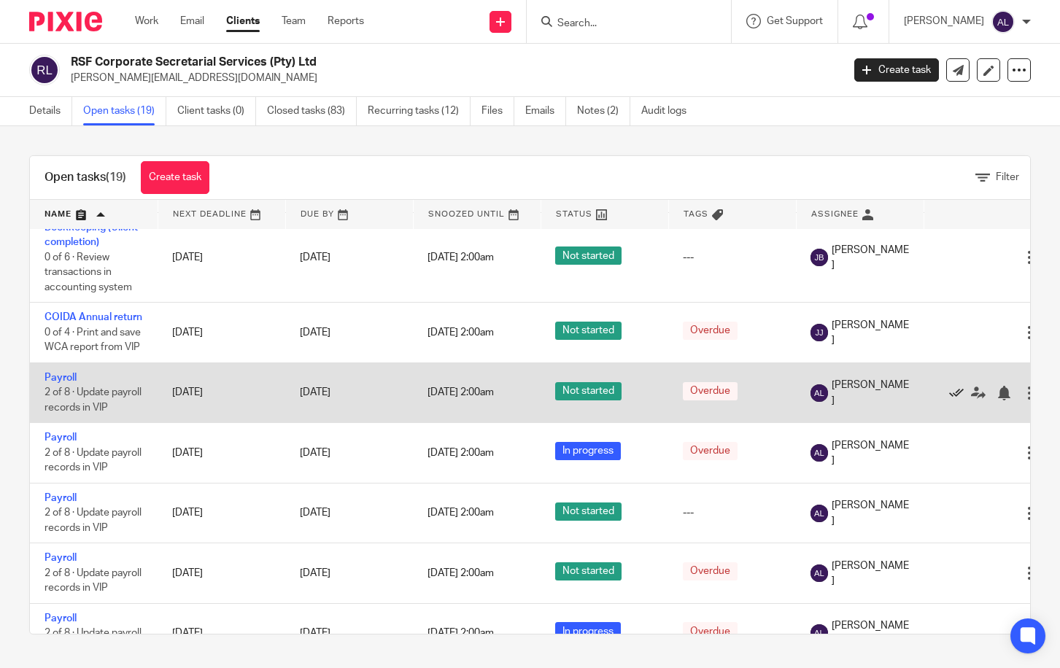
scroll to position [1122, 0]
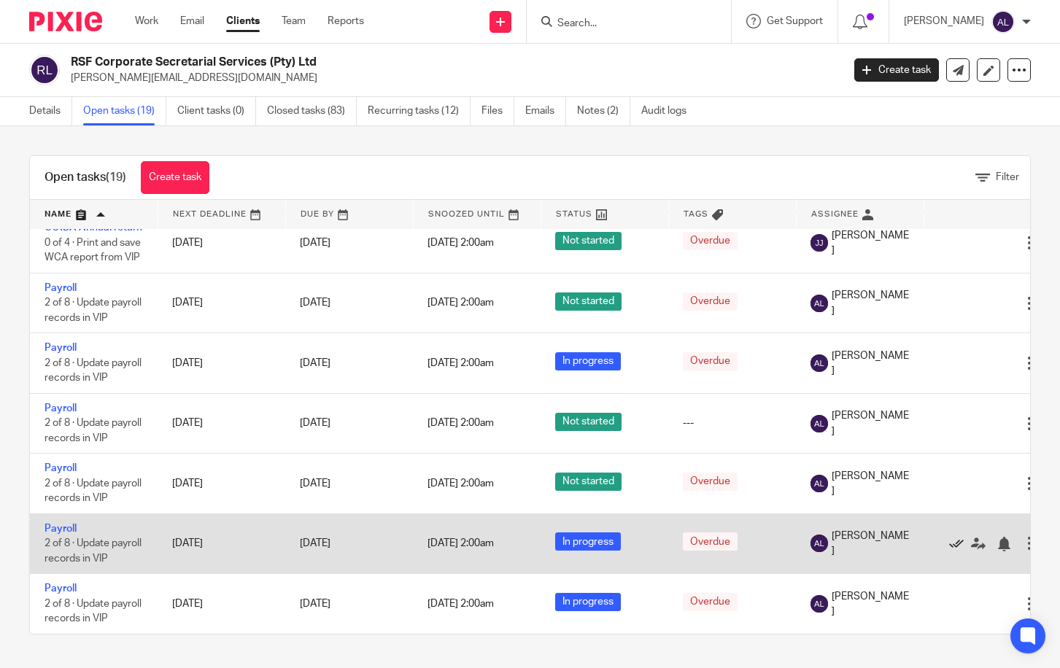
click at [957, 537] on icon at bounding box center [956, 544] width 15 height 15
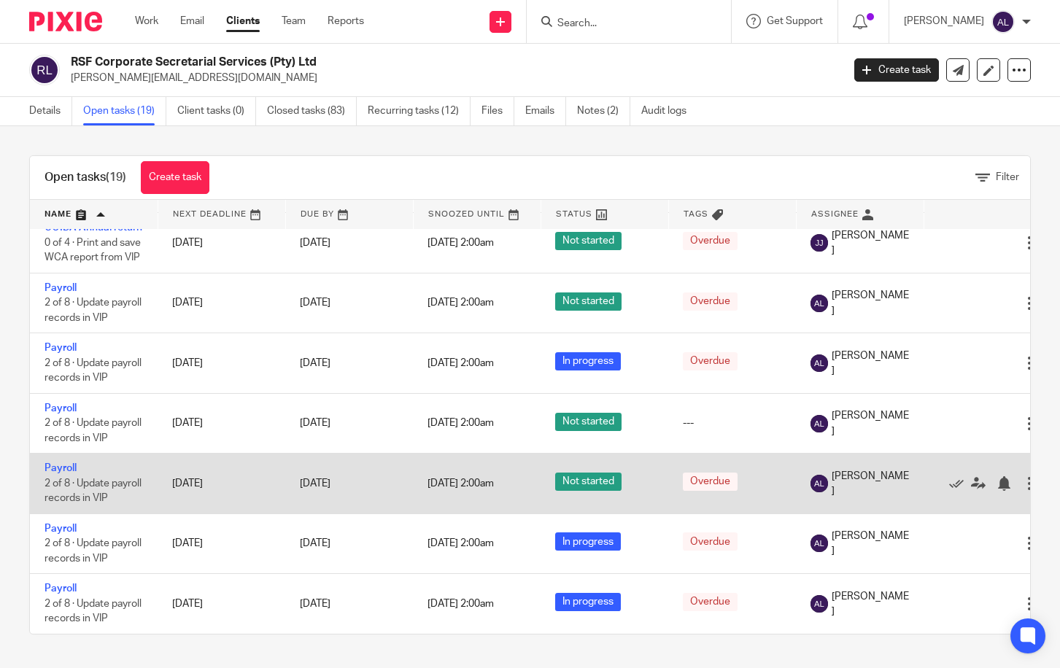
scroll to position [1062, 0]
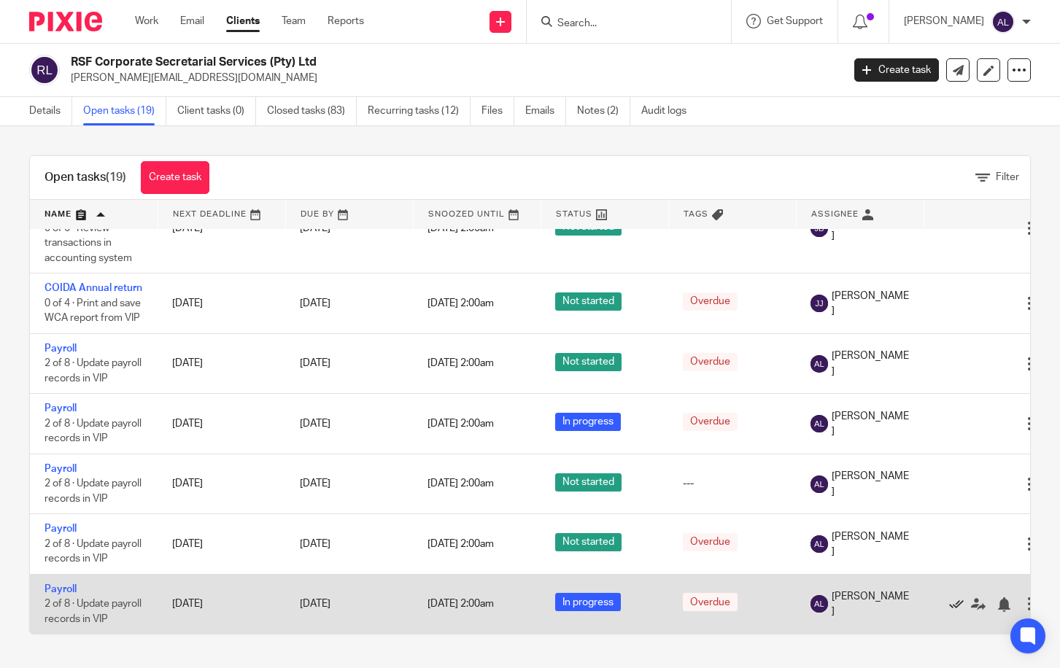
click at [959, 598] on icon at bounding box center [956, 605] width 15 height 15
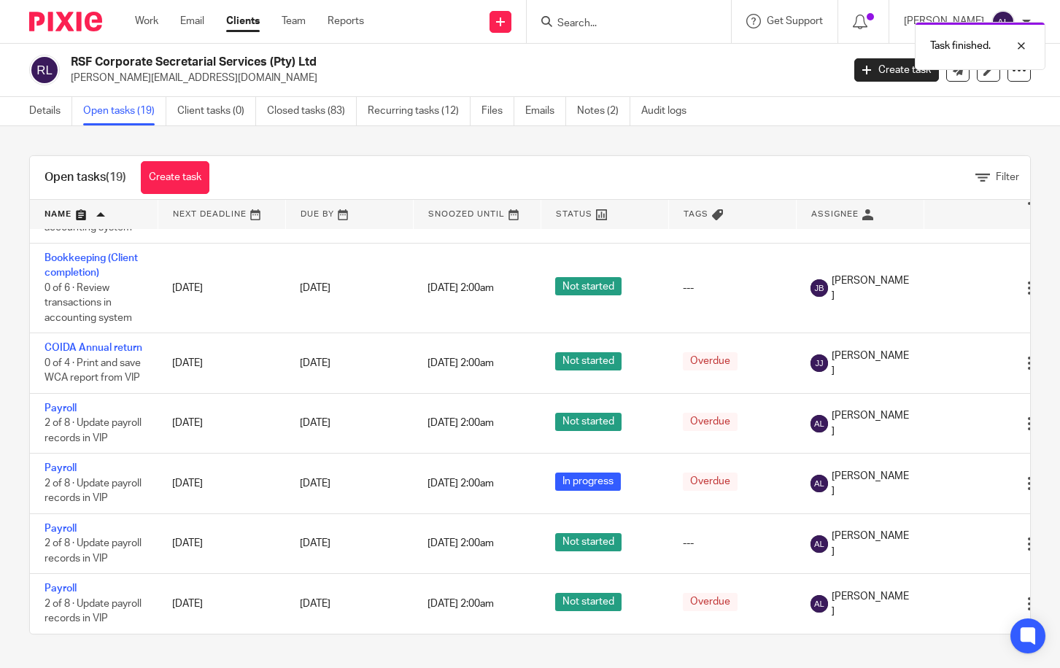
scroll to position [1002, 0]
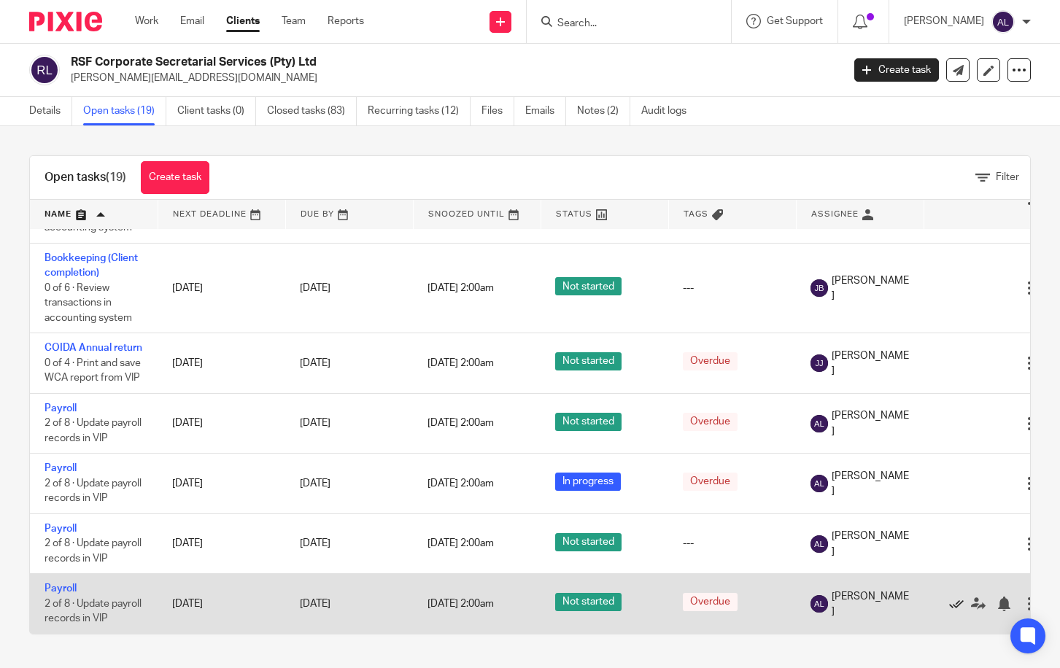
click at [957, 597] on icon at bounding box center [956, 604] width 15 height 15
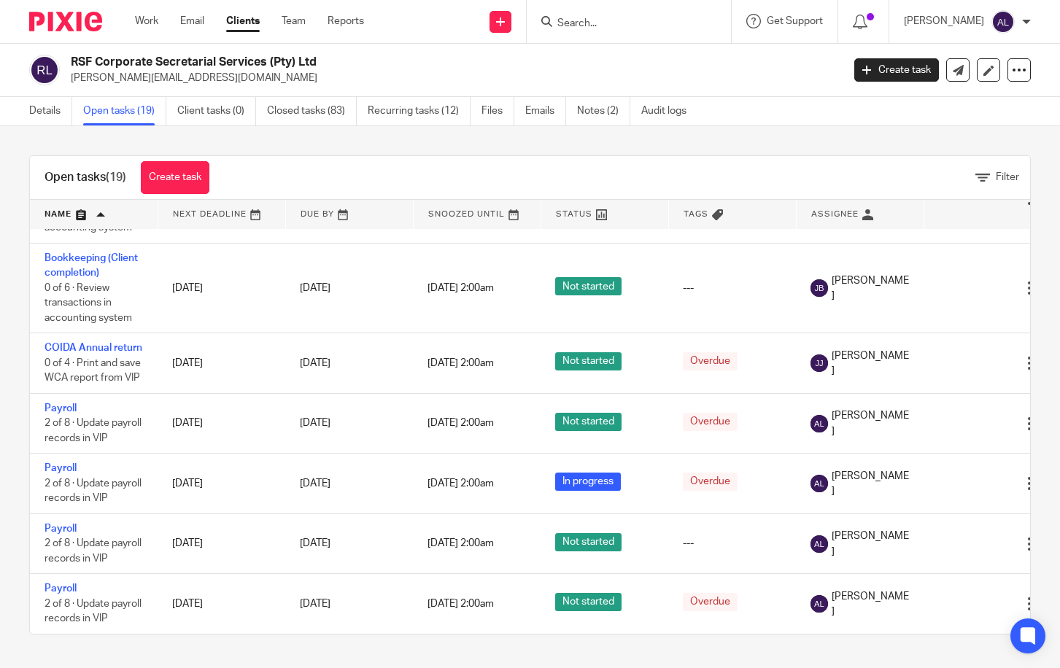
scroll to position [941, 0]
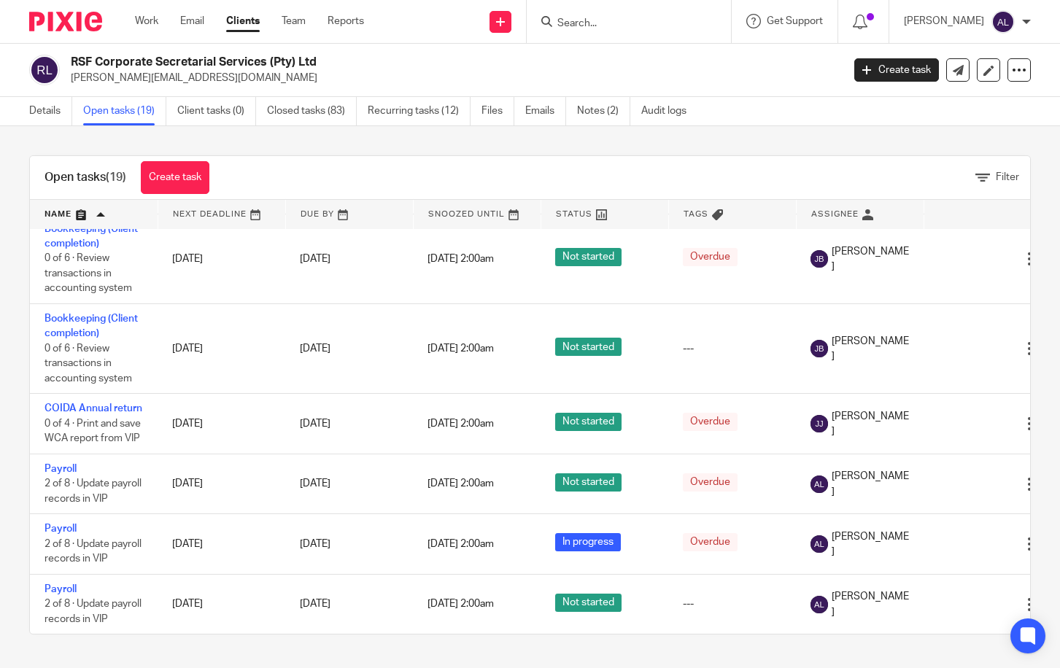
click at [301, 161] on div "Open tasks (19) Create task Filter" at bounding box center [530, 178] width 1000 height 44
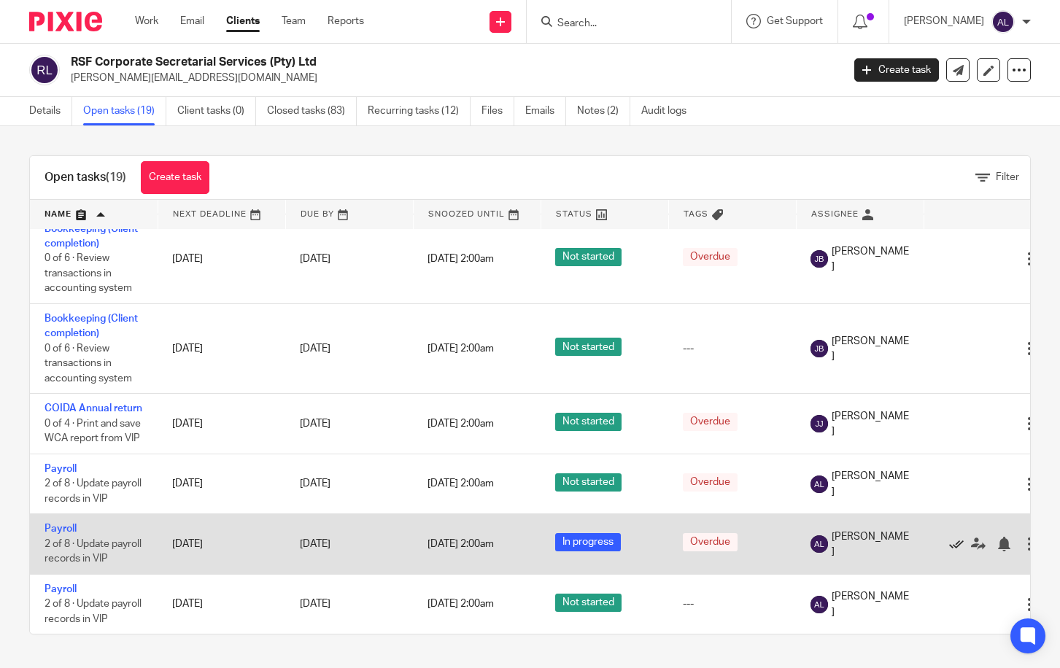
click at [953, 537] on icon at bounding box center [956, 544] width 15 height 15
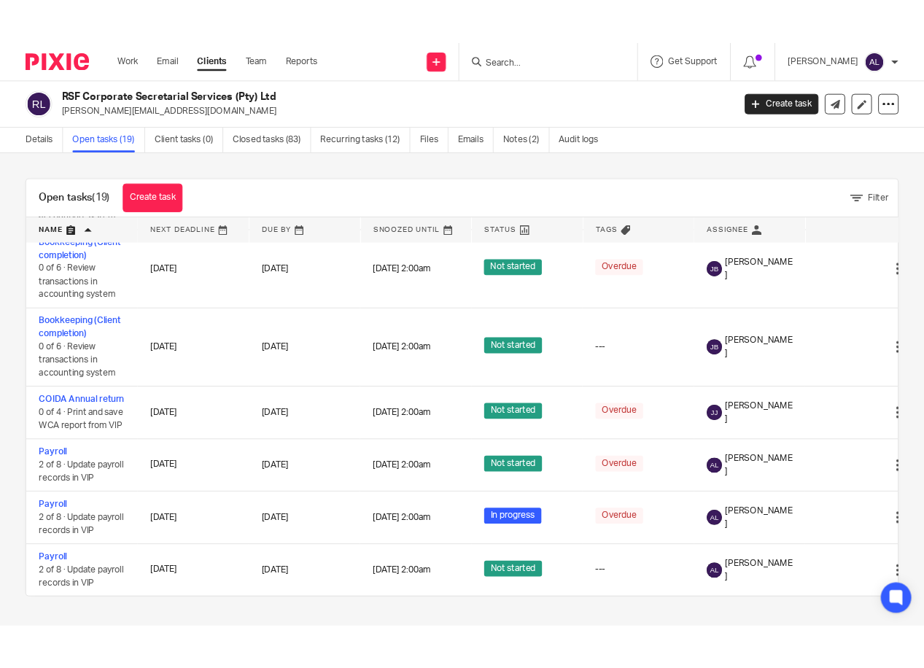
scroll to position [881, 0]
